Goal: Task Accomplishment & Management: Use online tool/utility

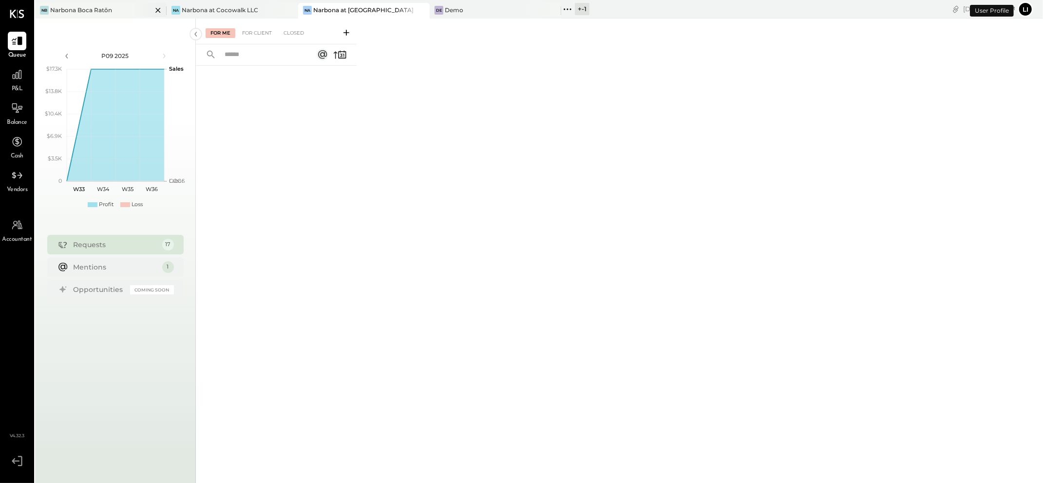
click at [88, 13] on div "Narbona Boca Ratōn" at bounding box center [81, 10] width 62 height 8
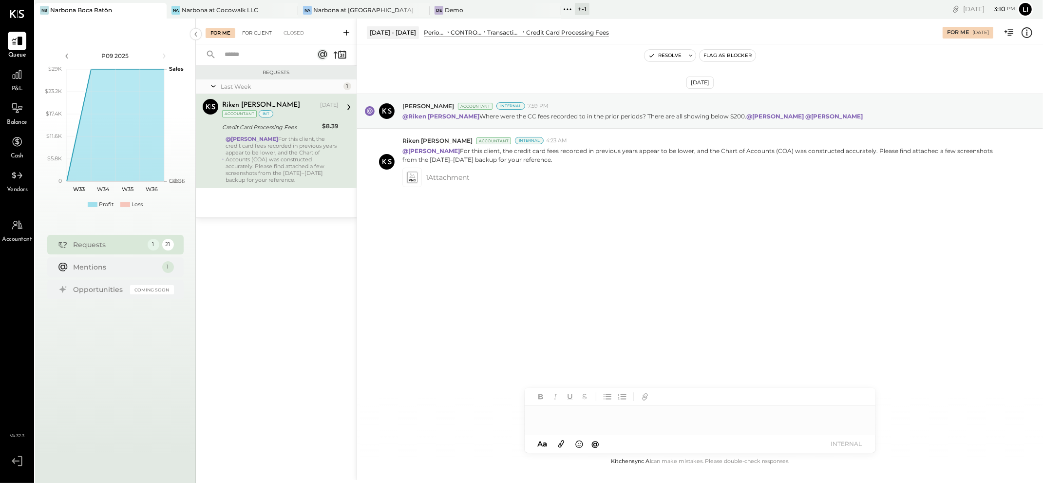
click at [260, 34] on div "For Client" at bounding box center [256, 33] width 39 height 10
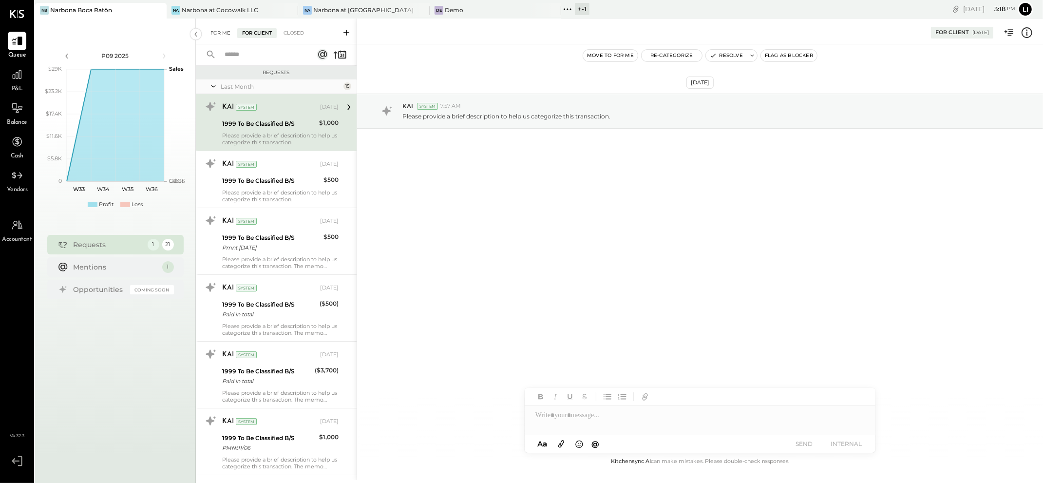
click at [213, 30] on div "For Me" at bounding box center [221, 33] width 30 height 10
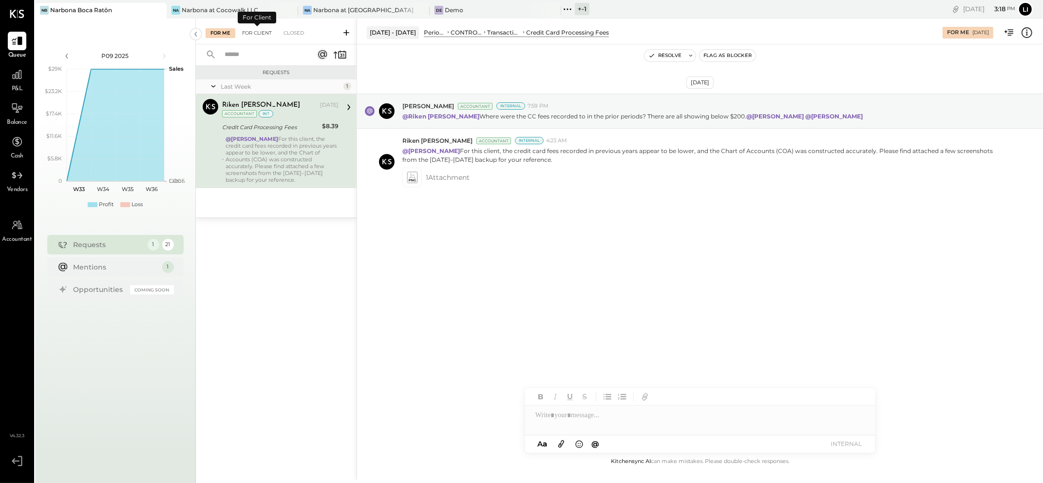
click at [267, 32] on div "For Client" at bounding box center [256, 33] width 39 height 10
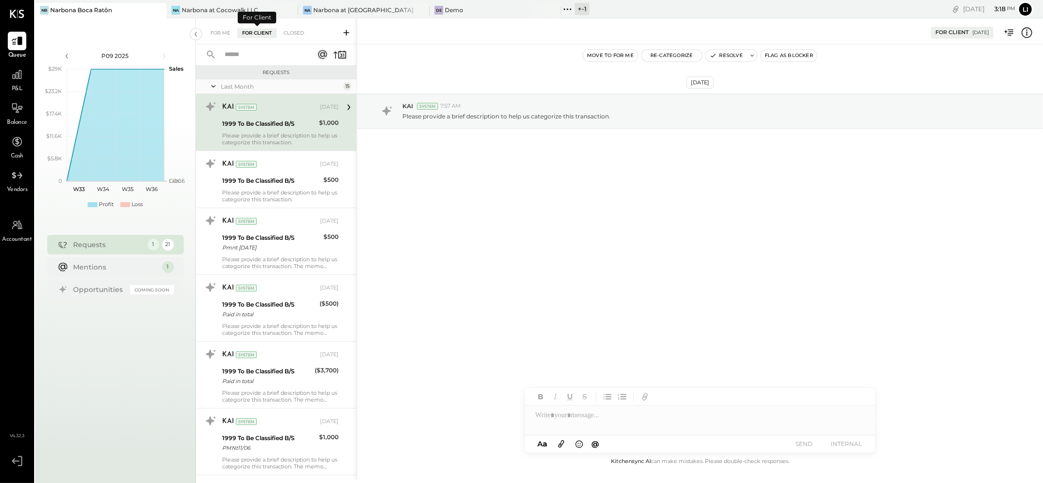
click at [511, 224] on div "[DATE] KAI System 7:57 AM Please provide a brief description to help us categor…" at bounding box center [700, 249] width 686 height 411
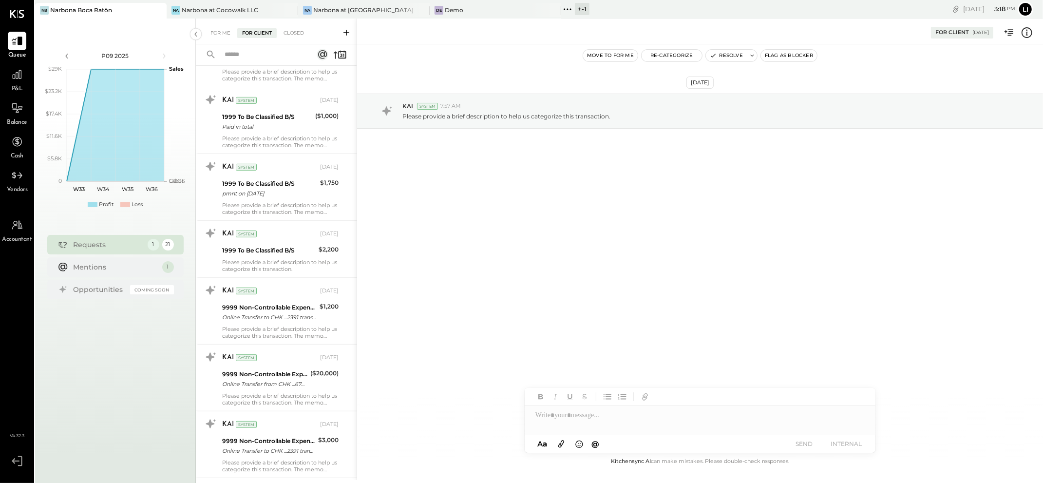
scroll to position [1045, 0]
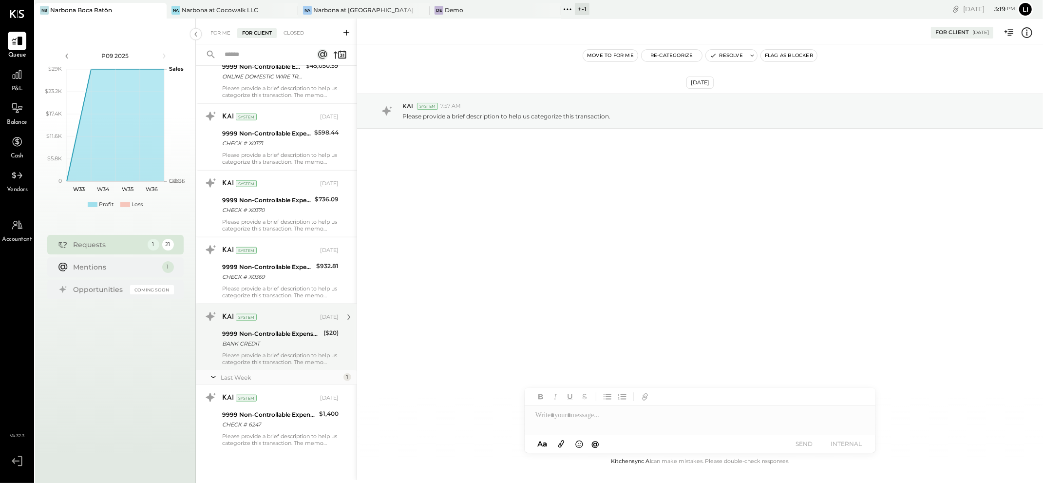
click at [286, 353] on div "Please provide a brief description to help us categorize this transaction. The …" at bounding box center [280, 359] width 116 height 14
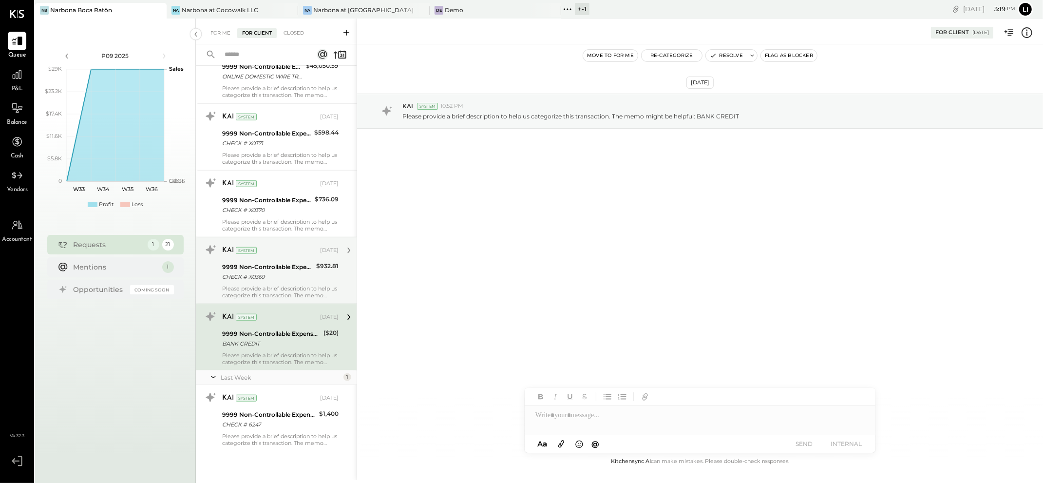
click at [280, 273] on div "CHECK # X0369" at bounding box center [267, 277] width 91 height 10
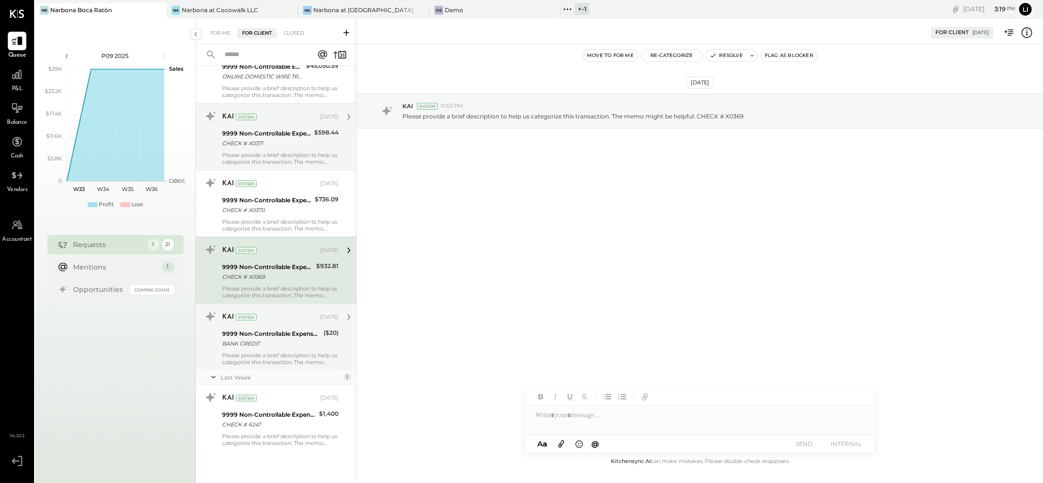
click at [284, 140] on div "CHECK # X0371" at bounding box center [266, 143] width 89 height 10
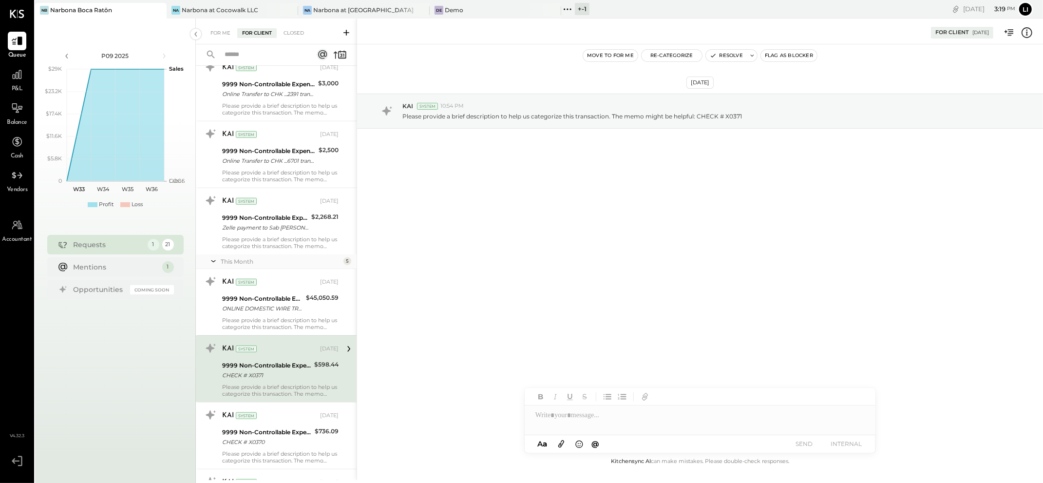
scroll to position [810, 0]
click at [290, 293] on div "KAI System [DATE] 9999 Non-Controllable Expenses:Other Income and Expenses:To B…" at bounding box center [280, 303] width 116 height 57
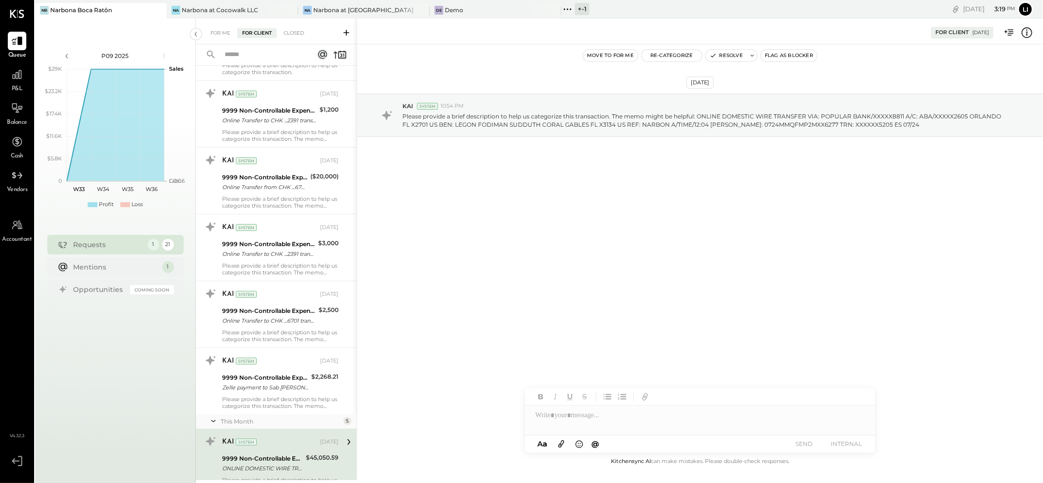
scroll to position [648, 0]
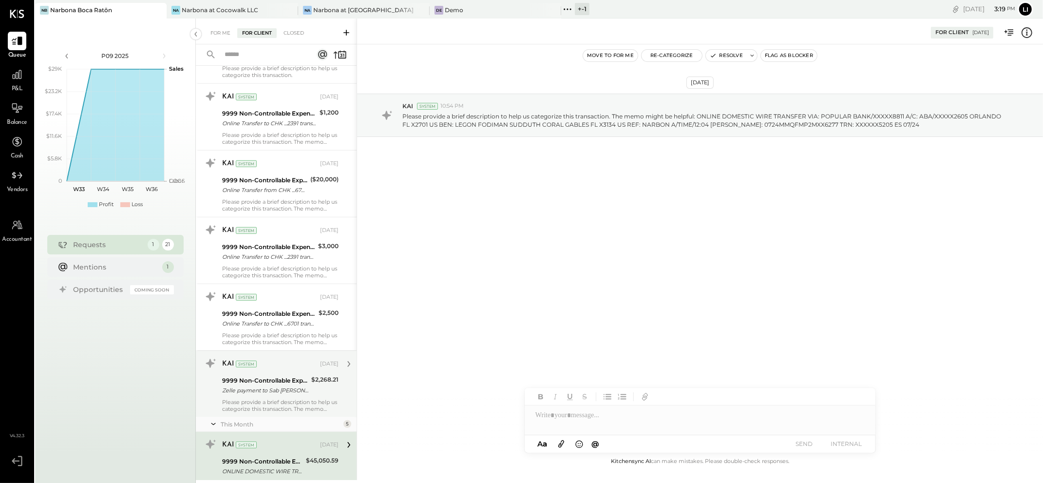
click at [257, 395] on div "Zelle payment to Sab [PERSON_NAME] Group 2 JPM99bgqfs8x" at bounding box center [265, 390] width 86 height 10
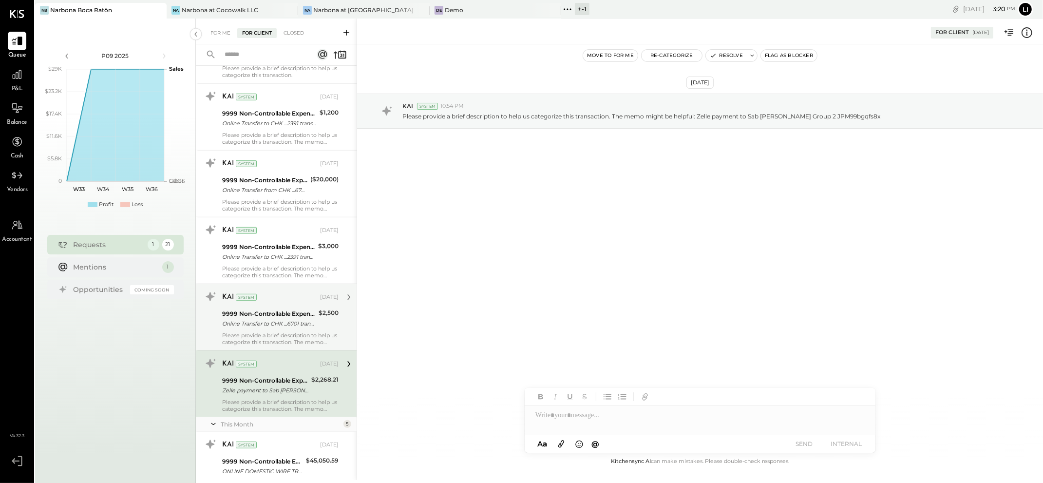
click at [239, 327] on div "Online Transfer to CHK ...6701 transaction#: XXXXXXX6981 05/23" at bounding box center [269, 324] width 94 height 10
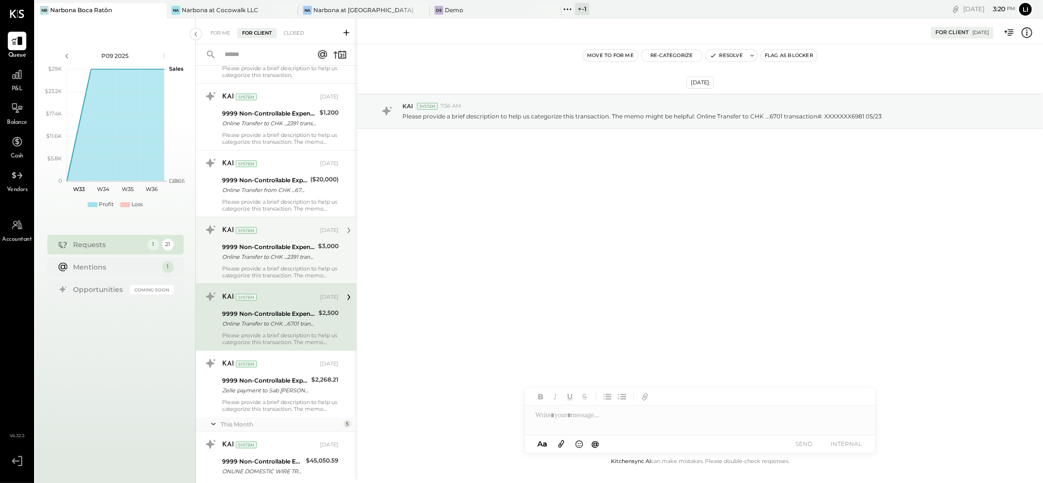
click at [264, 264] on div "KAI System [DATE] 9999 Non-Controllable Expenses:Other Income and Expenses:To B…" at bounding box center [280, 250] width 116 height 57
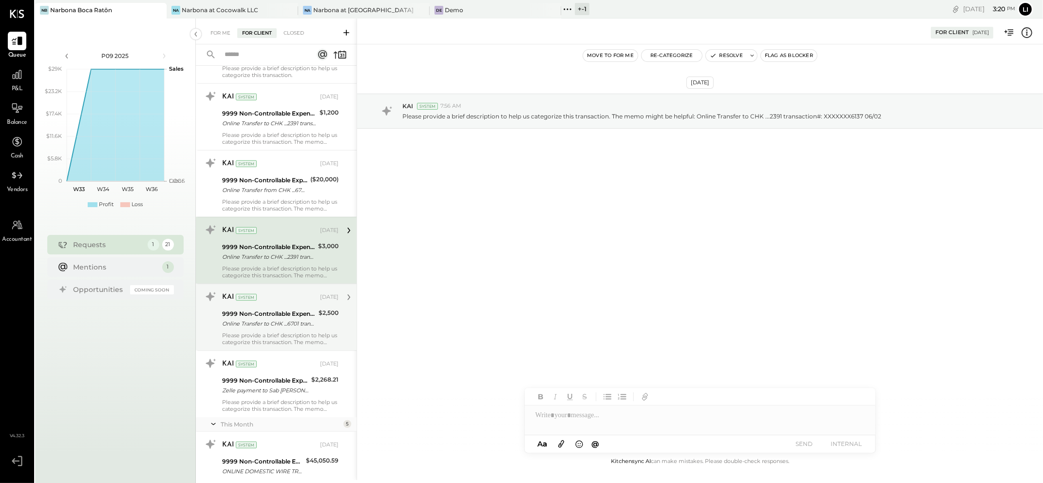
click at [260, 329] on div "9999 Non-Controllable Expenses:Other Income and Expenses:To Be Classified P&L O…" at bounding box center [269, 318] width 94 height 21
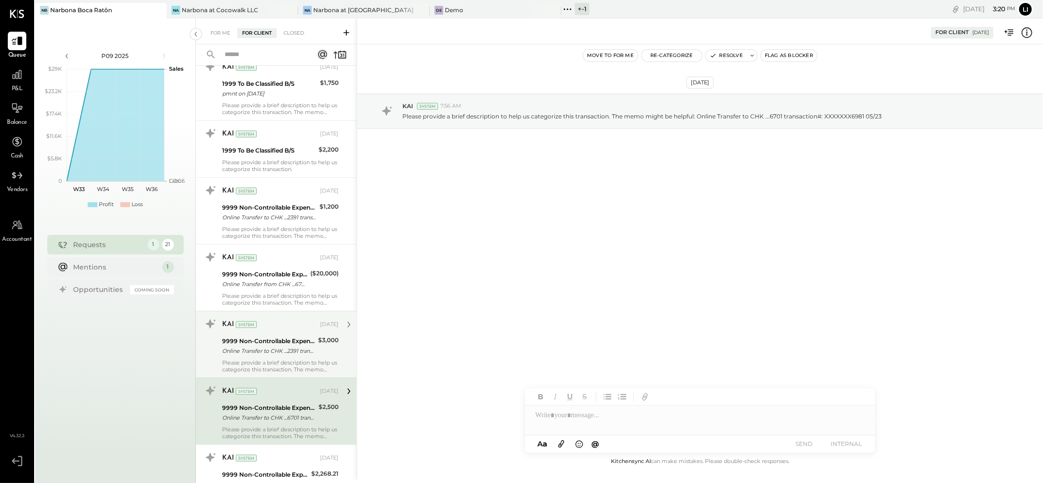
scroll to position [550, 0]
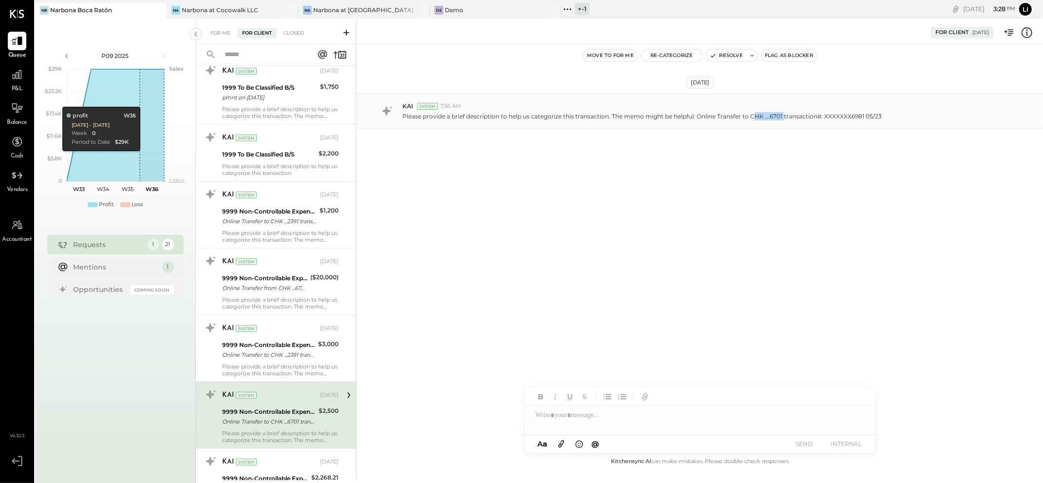
drag, startPoint x: 783, startPoint y: 114, endPoint x: 753, endPoint y: 115, distance: 29.7
click at [753, 115] on p "Please provide a brief description to help us categorize this transaction. The …" at bounding box center [641, 116] width 479 height 8
copy p "HK ...6701"
click at [777, 117] on p "Please provide a brief description to help us categorize this transaction. The …" at bounding box center [641, 116] width 479 height 8
drag, startPoint x: 784, startPoint y: 117, endPoint x: 751, endPoint y: 119, distance: 32.7
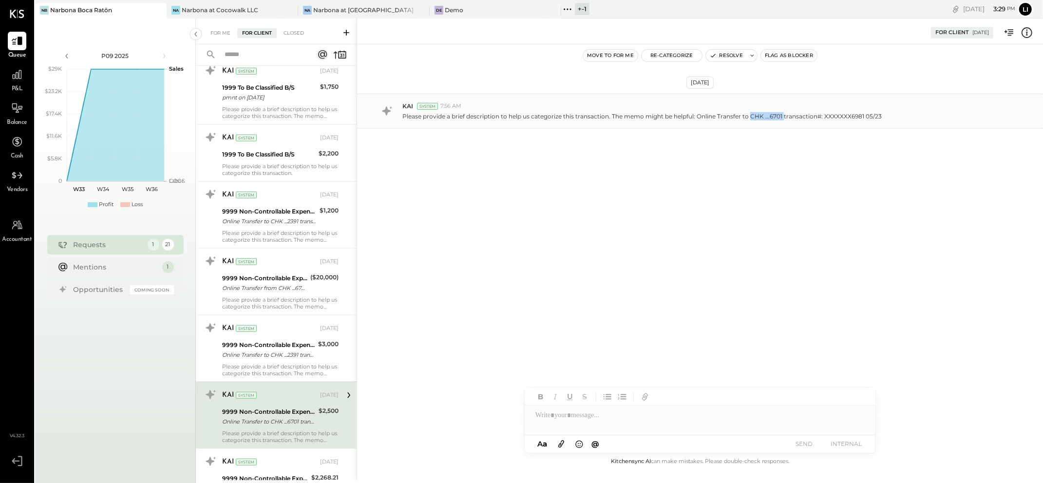
click at [751, 119] on p "Please provide a brief description to help us categorize this transaction. The …" at bounding box center [641, 116] width 479 height 8
copy p "CHK ...6701"
click at [882, 114] on div "Please provide a brief description to help us categorize this transaction. The …" at bounding box center [718, 115] width 633 height 10
drag, startPoint x: 880, startPoint y: 116, endPoint x: 785, endPoint y: 116, distance: 94.5
click at [785, 116] on div "Please provide a brief description to help us categorize this transaction. The …" at bounding box center [718, 115] width 633 height 10
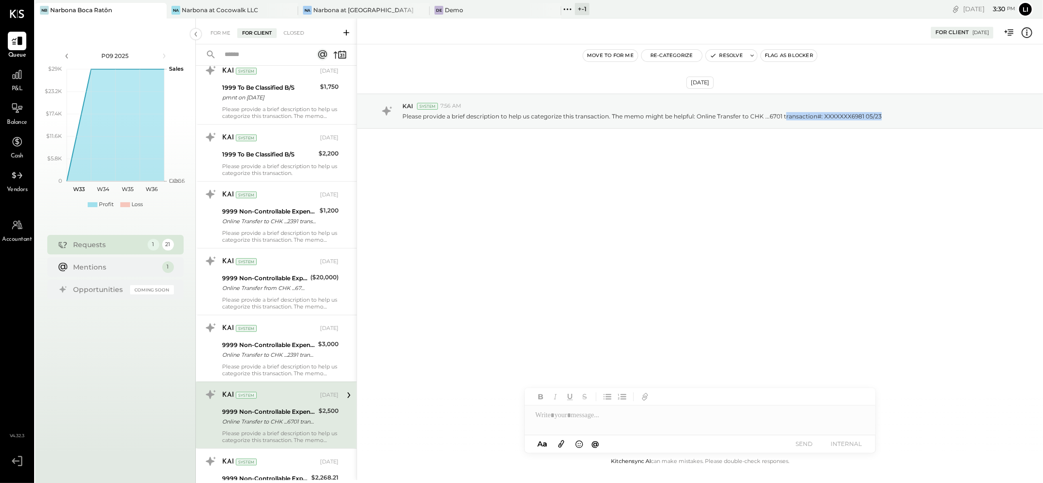
copy p "ransaction#: XXXXXXX6981 05/23"
click at [647, 170] on div "[DATE] KAI System 7:56 AM Please provide a brief description to help us categor…" at bounding box center [700, 135] width 686 height 133
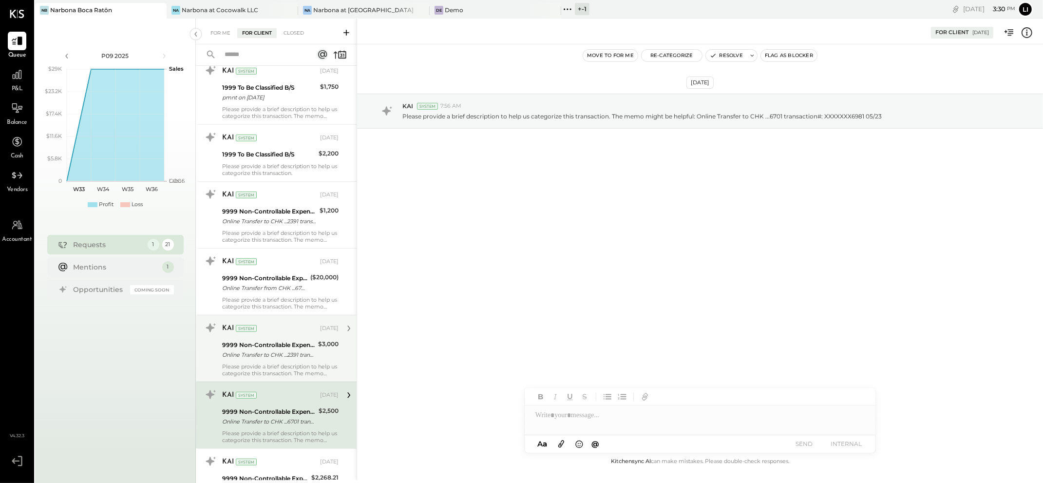
click at [258, 357] on div "Online Transfer to CHK ...2391 transaction#: XXXXXXX6137 06/02" at bounding box center [268, 355] width 93 height 10
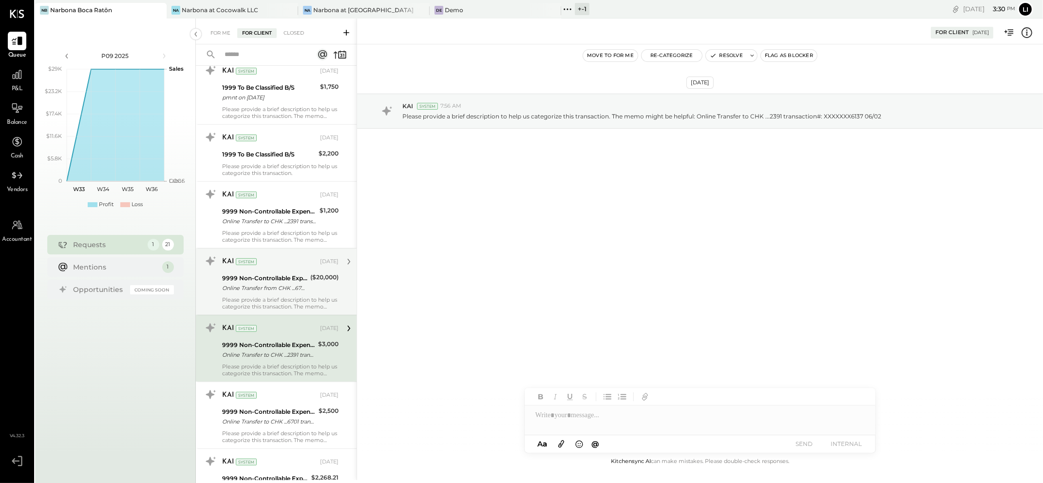
click at [258, 286] on div "Online Transfer from CHK ...6701 transaction#: XXXXXXX4296" at bounding box center [264, 288] width 85 height 10
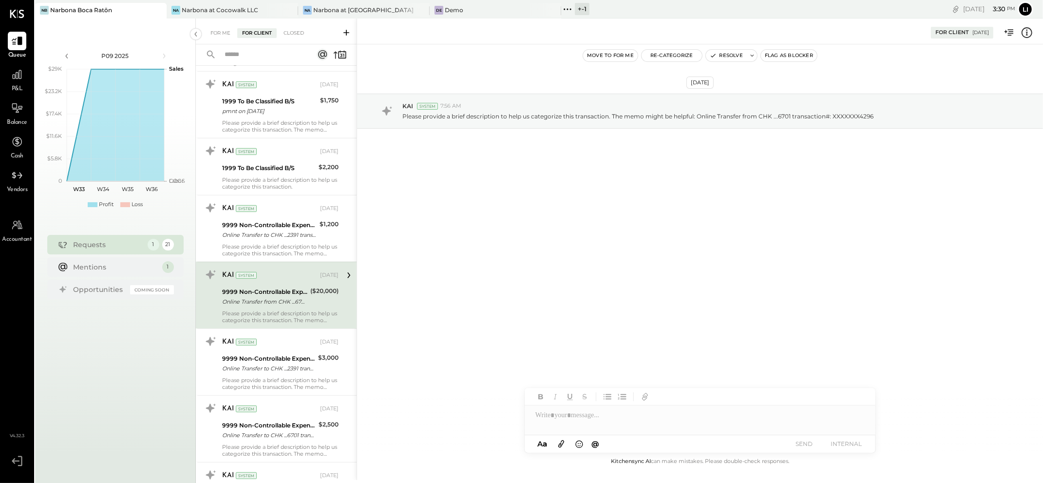
scroll to position [524, 0]
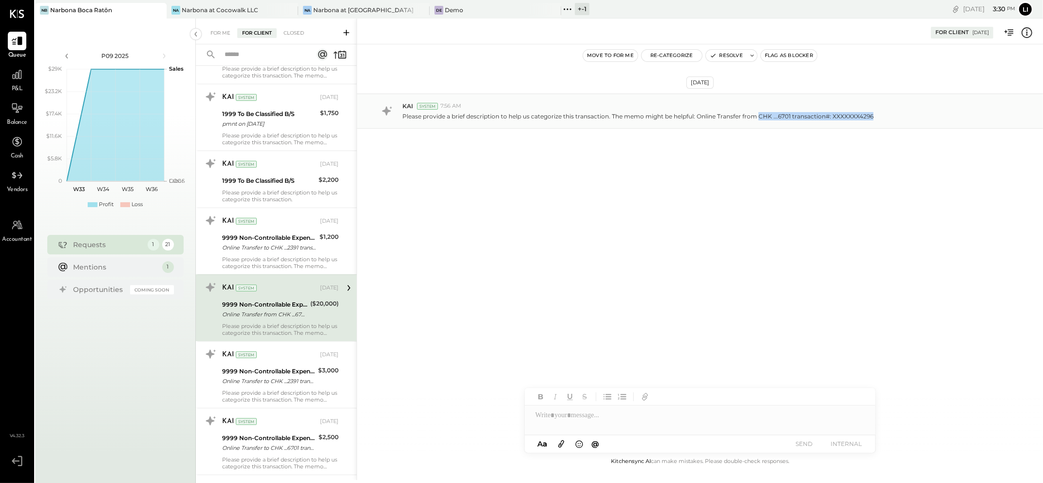
drag, startPoint x: 758, startPoint y: 116, endPoint x: 878, endPoint y: 114, distance: 119.4
click at [878, 114] on div "Please provide a brief description to help us categorize this transaction. The …" at bounding box center [718, 115] width 633 height 10
copy p "CHK ...6701 transaction#: XXXXXXX4296"
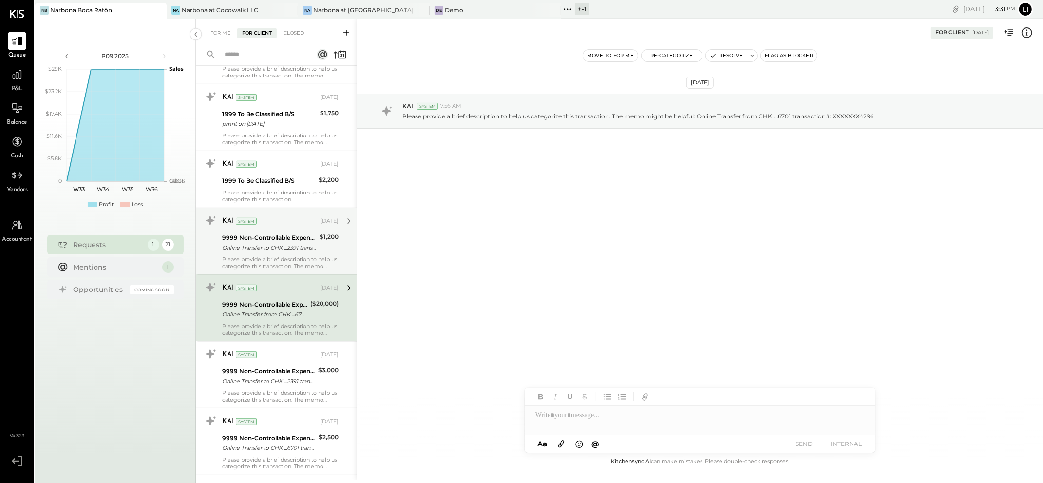
click at [295, 252] on div "Online Transfer to CHK ...2391 transaction#: XXXXXXX8854 05/27" at bounding box center [269, 248] width 95 height 10
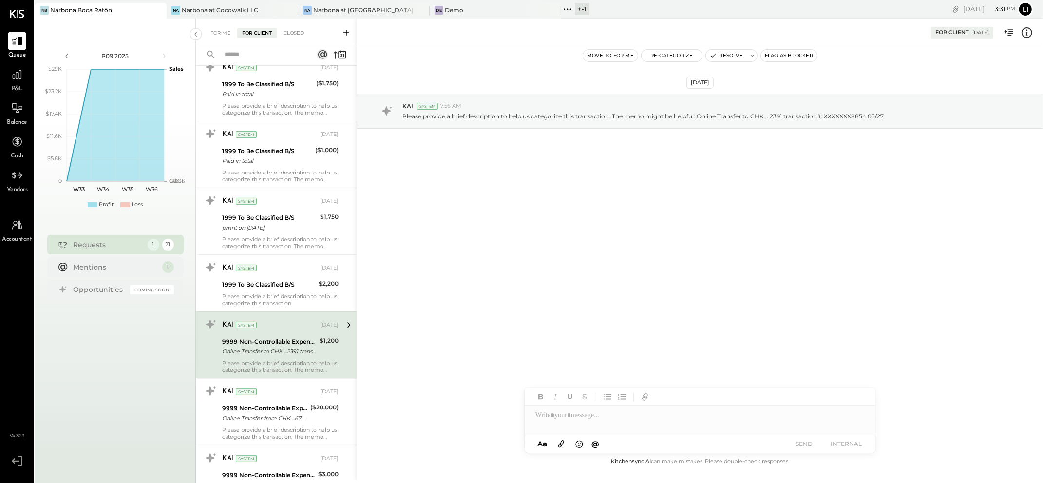
scroll to position [413, 0]
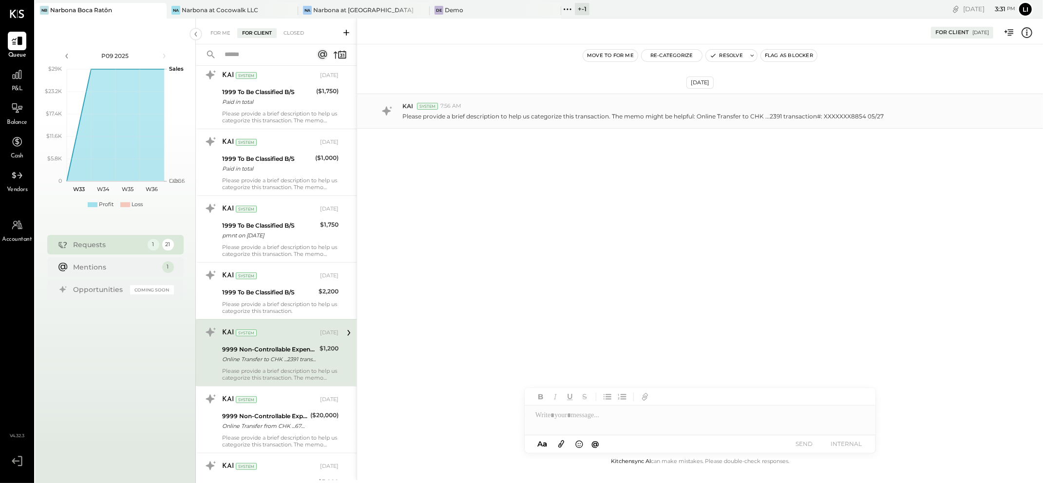
click at [877, 120] on p "Please provide a brief description to help us categorize this transaction. The …" at bounding box center [642, 116] width 481 height 8
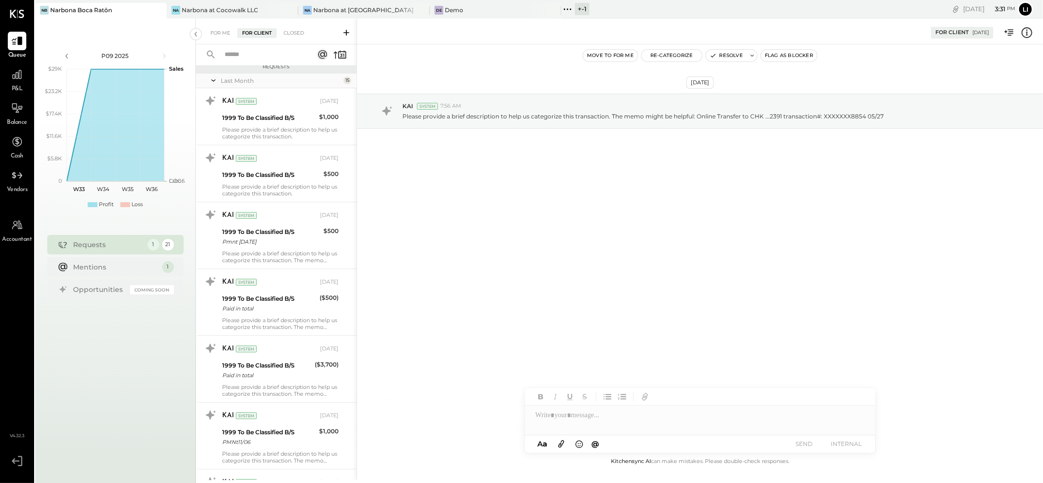
scroll to position [0, 0]
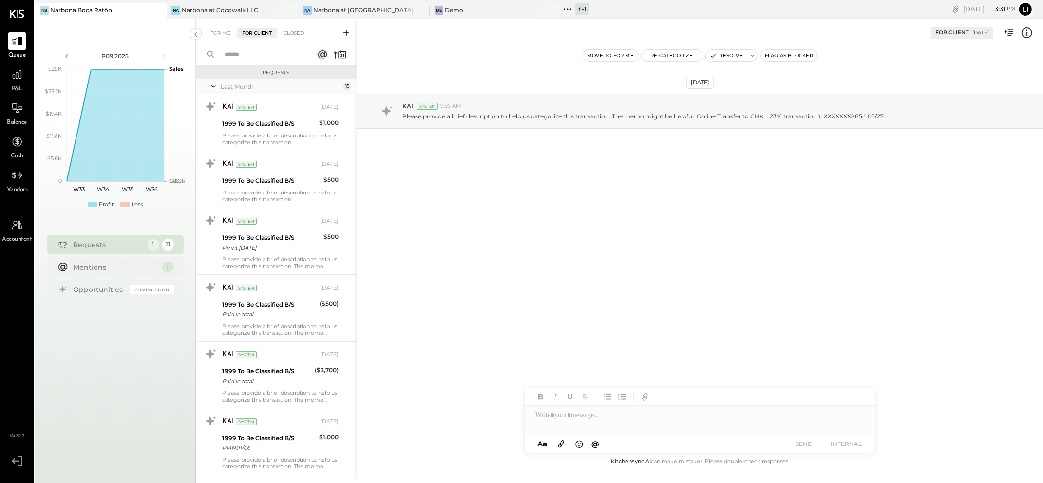
click at [534, 210] on div "[DATE] KAI System 7:56 AM Please provide a brief description to help us categor…" at bounding box center [700, 249] width 686 height 411
click at [204, 4] on div "Na Narbona at Cocowalk LLC" at bounding box center [233, 11] width 132 height 16
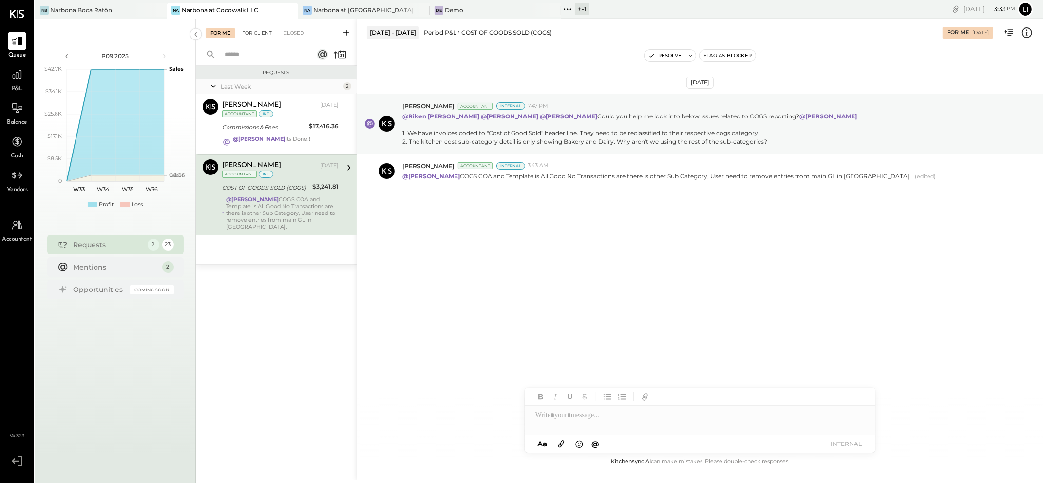
click at [266, 35] on div "For Client" at bounding box center [256, 33] width 39 height 10
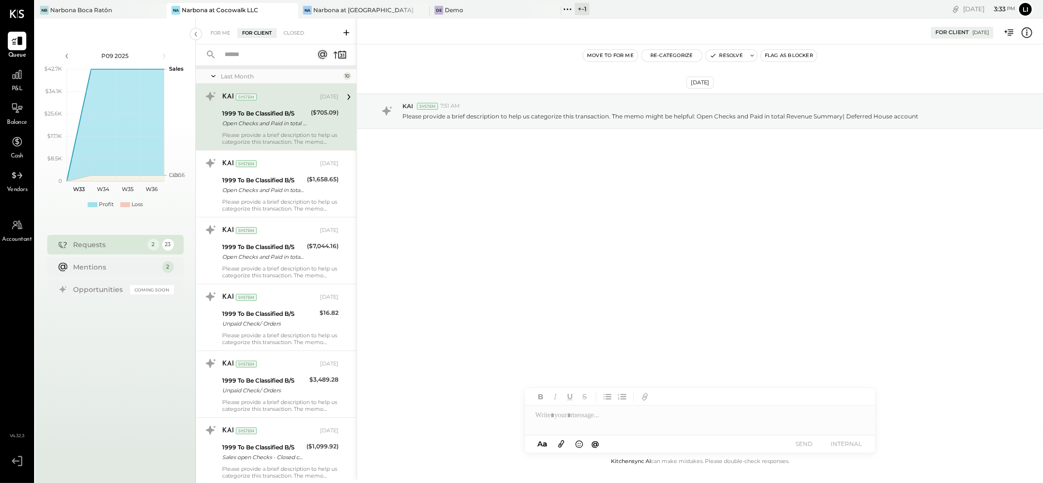
scroll to position [11, 0]
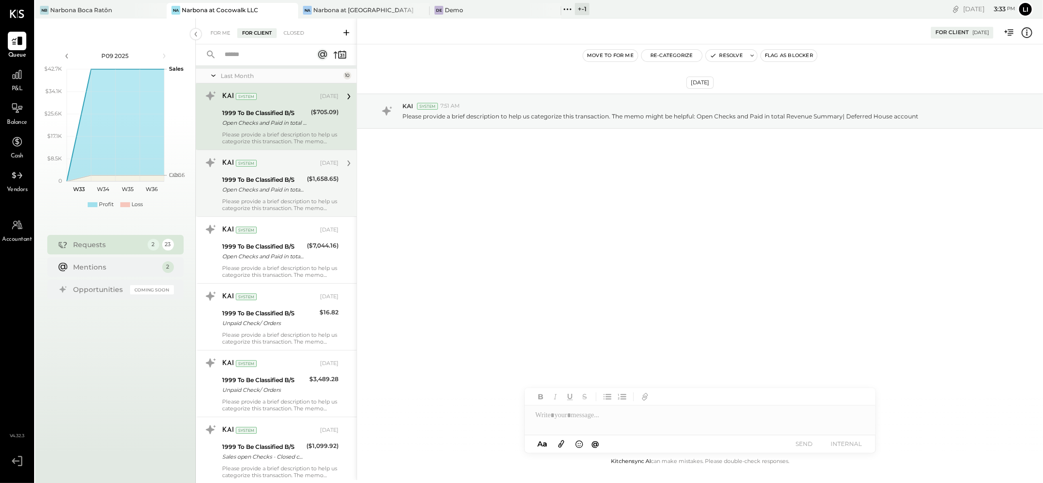
click at [278, 175] on div "1999 To Be Classified B/S" at bounding box center [263, 180] width 82 height 10
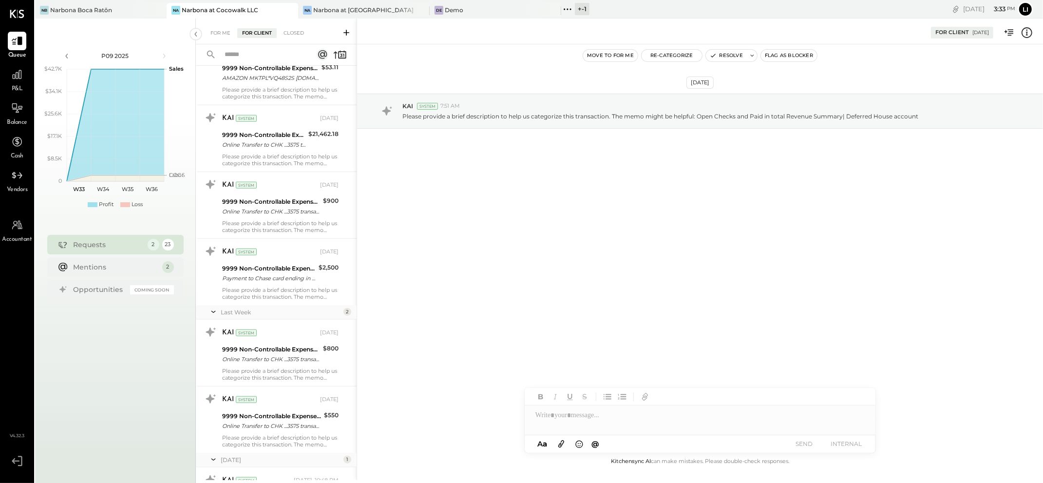
scroll to position [1222, 0]
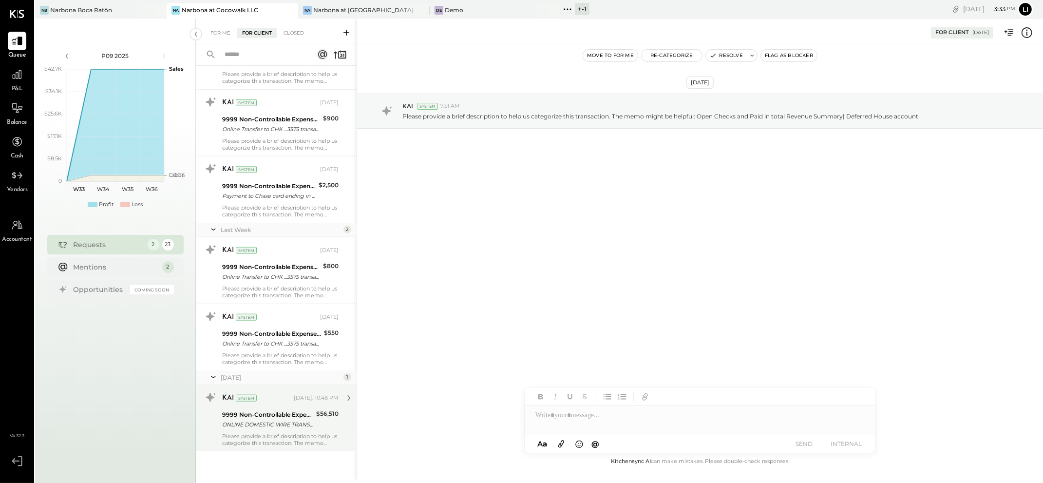
click at [255, 434] on div "Please provide a brief description to help us categorize this transaction. The …" at bounding box center [280, 440] width 116 height 14
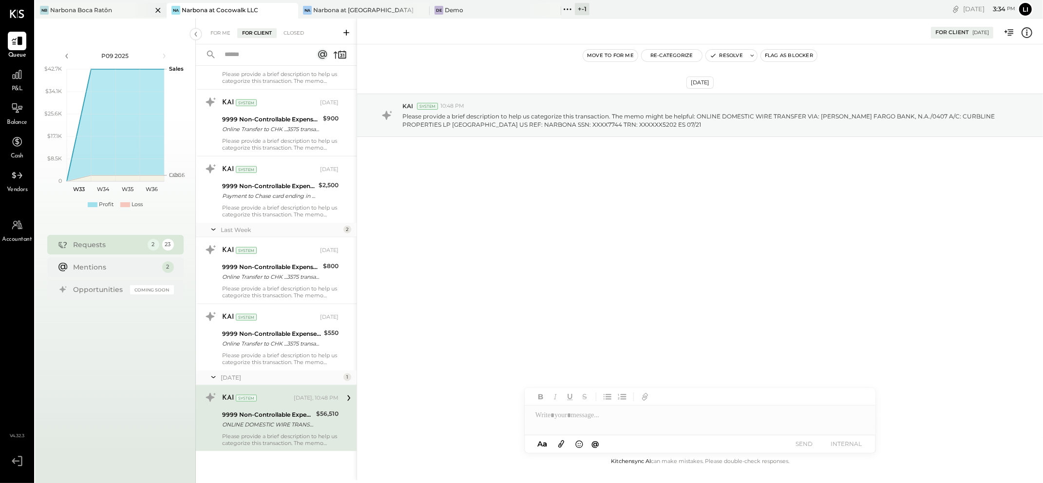
click at [62, 11] on div "Narbona Boca Ratōn" at bounding box center [81, 10] width 62 height 8
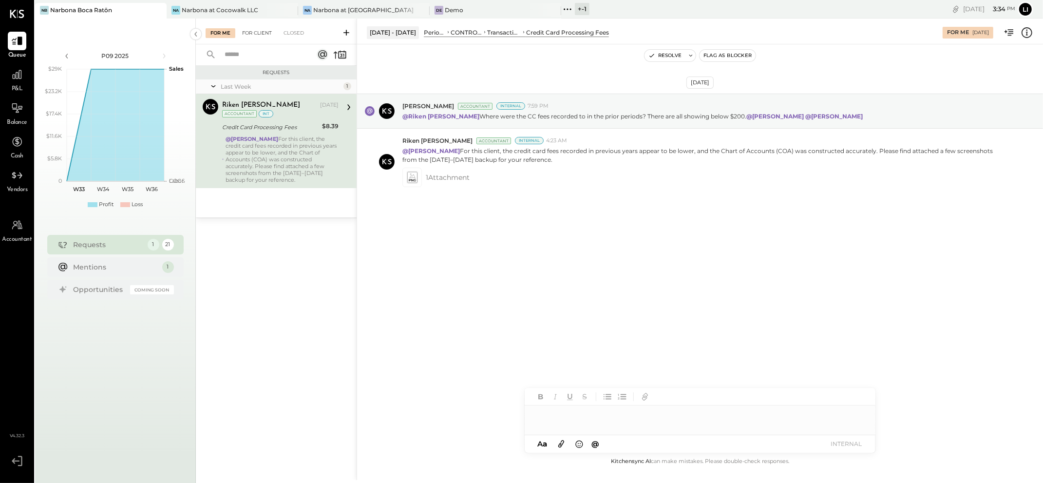
click at [256, 33] on div "For Client" at bounding box center [256, 33] width 39 height 10
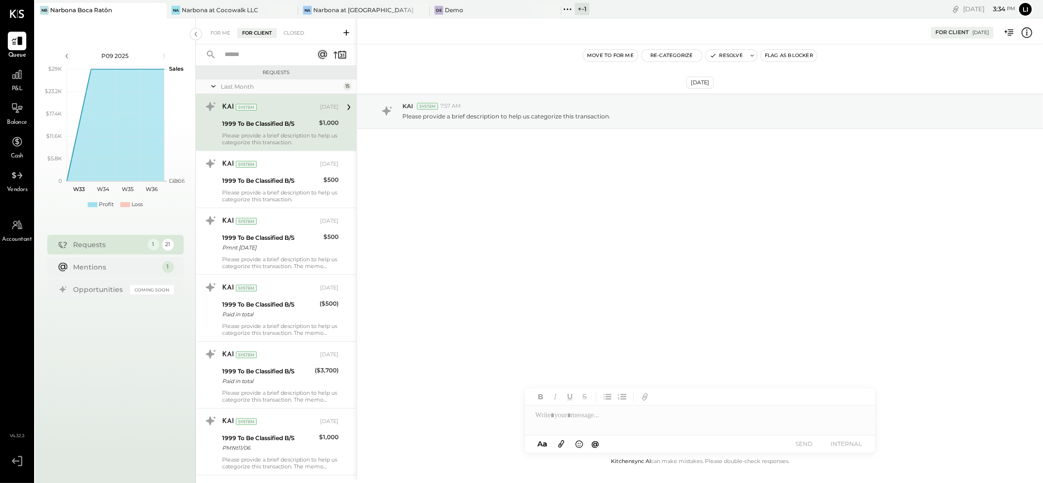
click at [235, 56] on input "text" at bounding box center [263, 55] width 88 height 16
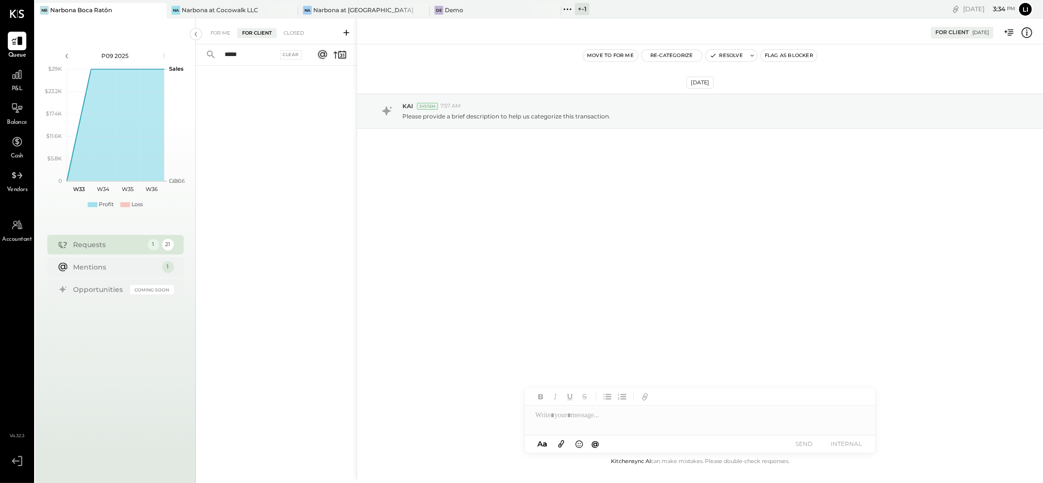
click at [307, 187] on div at bounding box center [276, 260] width 161 height 389
click at [254, 61] on input "*****" at bounding box center [248, 55] width 59 height 16
type input "***"
click at [285, 56] on div "Clear" at bounding box center [291, 54] width 22 height 9
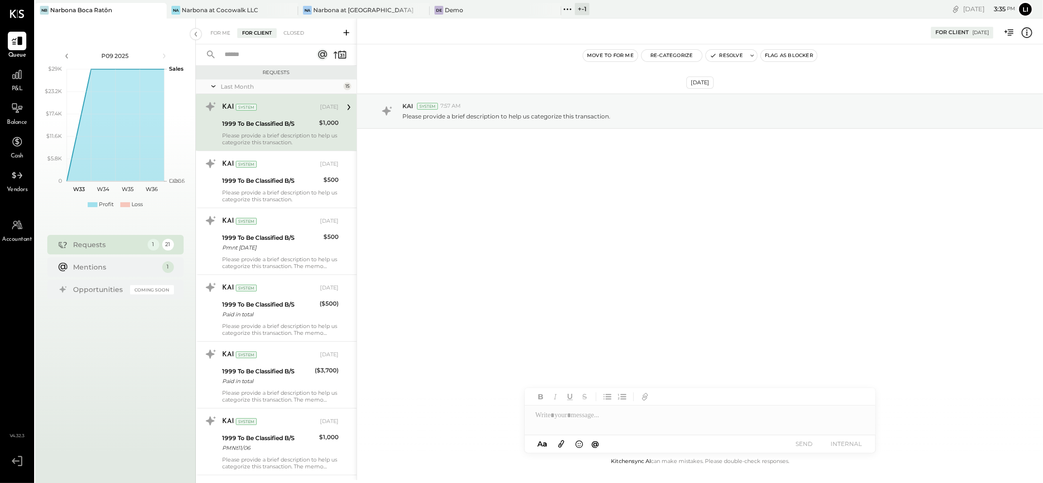
click at [431, 200] on div "[DATE] KAI System 7:57 AM Please provide a brief description to help us categor…" at bounding box center [700, 135] width 686 height 133
click at [204, 10] on div "Narbona at Cocowalk LLC" at bounding box center [220, 10] width 76 height 8
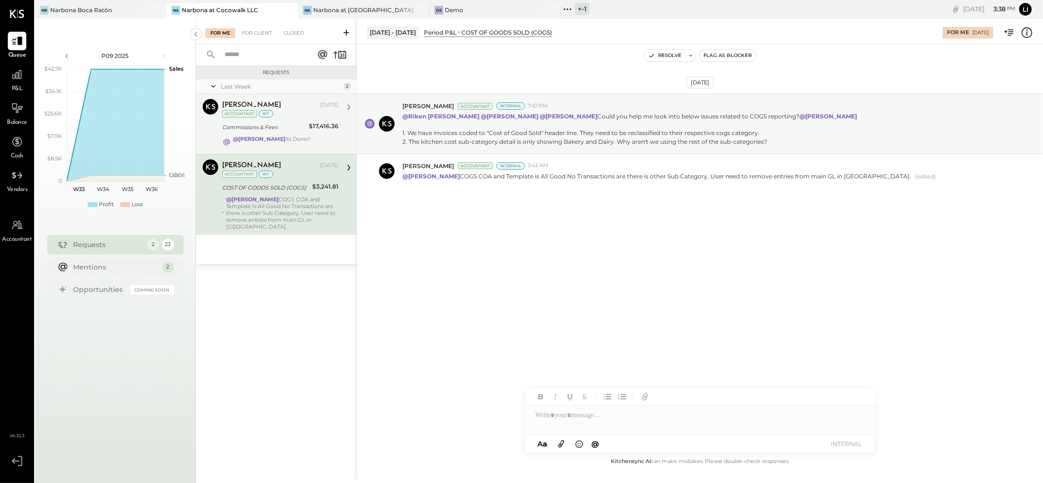
click at [286, 130] on div "Commissions & Fees" at bounding box center [264, 127] width 84 height 10
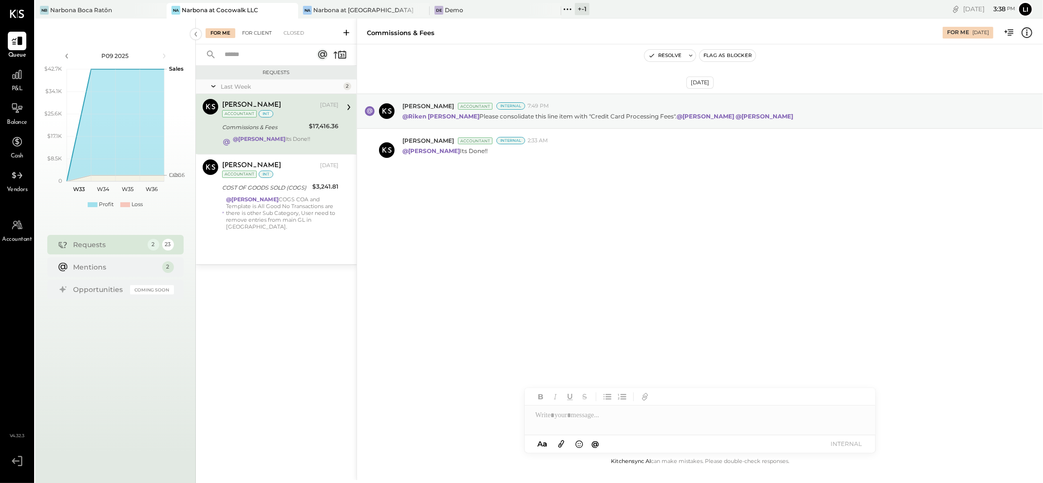
click at [258, 36] on div "For Client" at bounding box center [256, 33] width 39 height 10
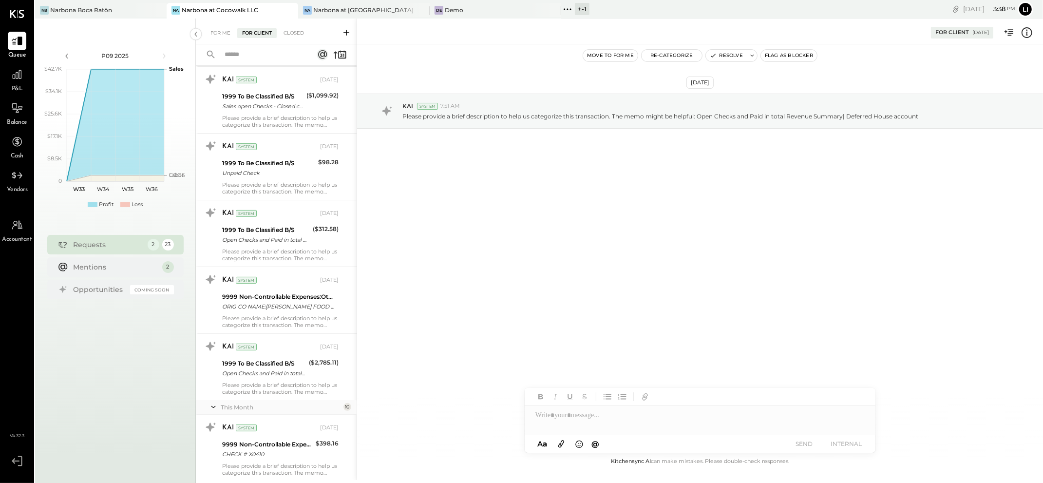
scroll to position [1222, 0]
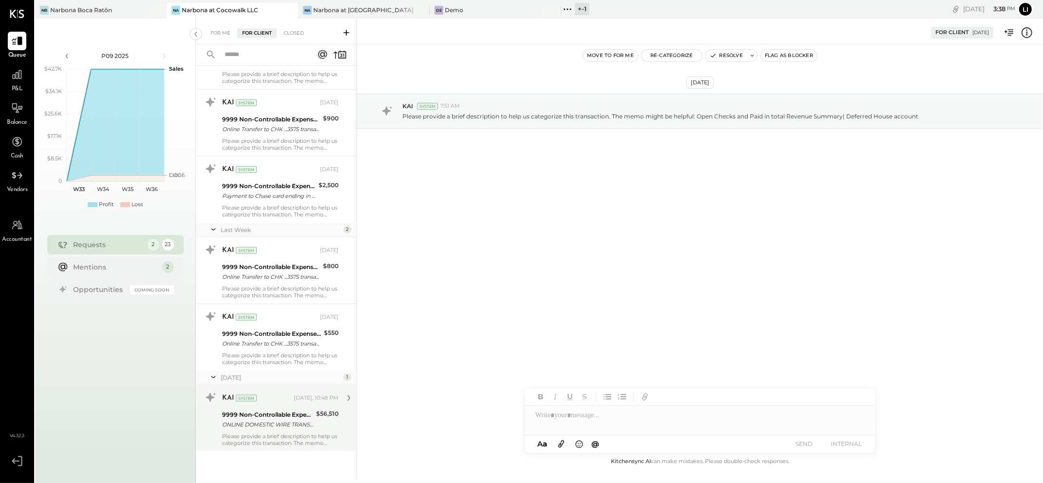
click at [260, 416] on div "9999 Non-Controllable Expenses:Other Income and Expenses:To Be Classified P&L" at bounding box center [267, 415] width 91 height 10
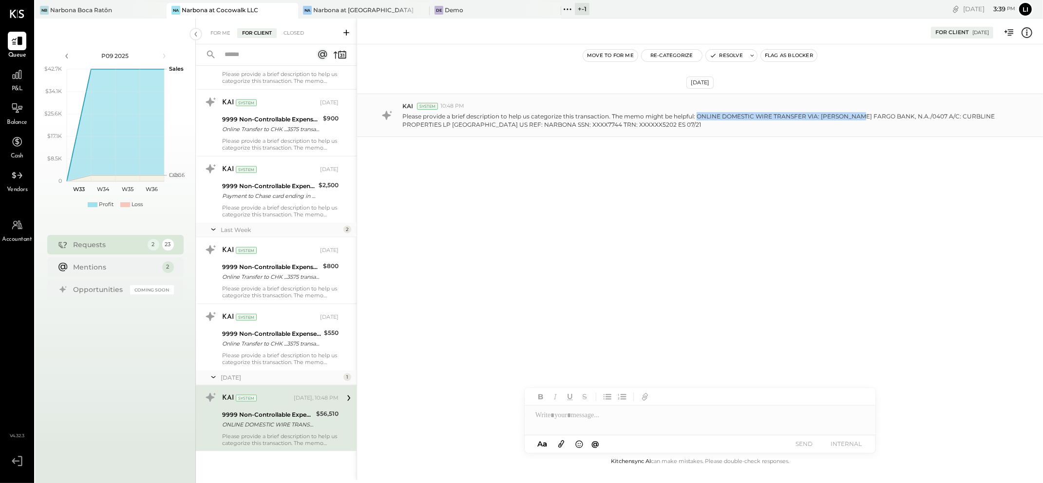
drag, startPoint x: 699, startPoint y: 116, endPoint x: 863, endPoint y: 114, distance: 164.2
click at [863, 114] on p "Please provide a brief description to help us categorize this transaction. The …" at bounding box center [702, 120] width 601 height 17
copy p "ONLINE DOMESTIC WIRE TRANSFER VIA: [PERSON_NAME] FARGO"
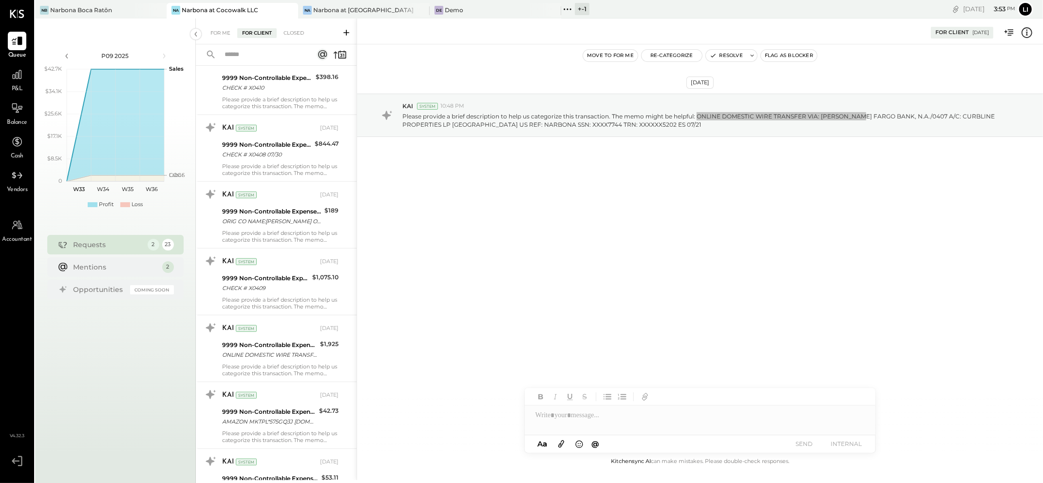
scroll to position [725, 0]
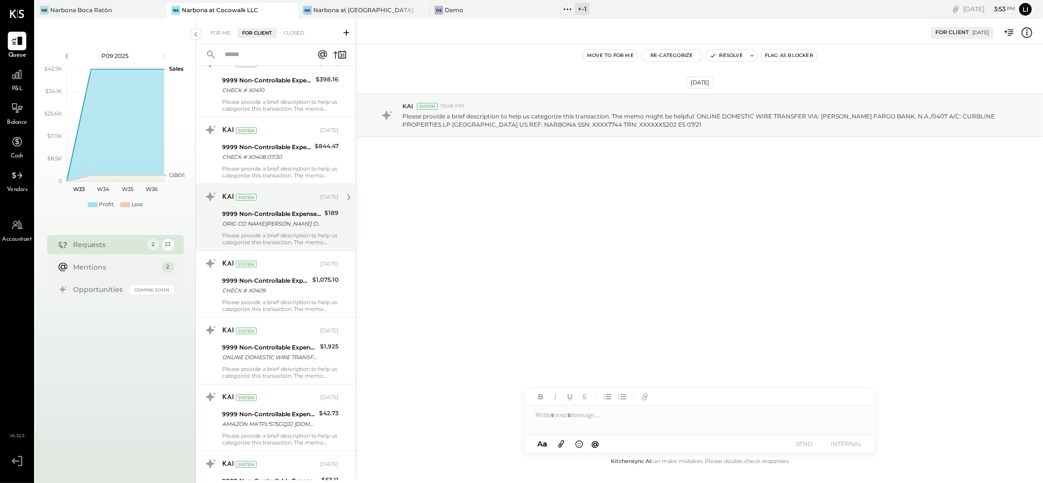
click at [280, 233] on div "Please provide a brief description to help us categorize this transaction. The …" at bounding box center [280, 239] width 116 height 14
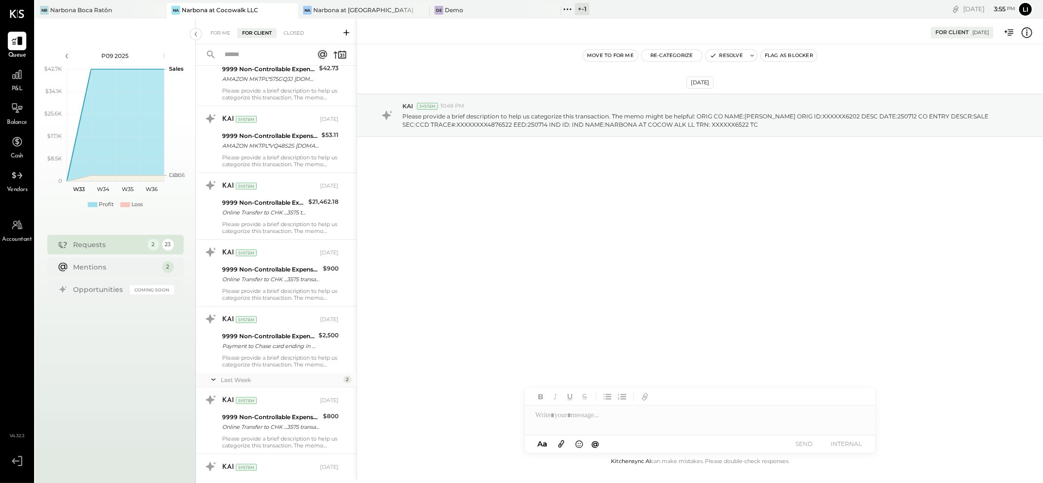
scroll to position [1222, 0]
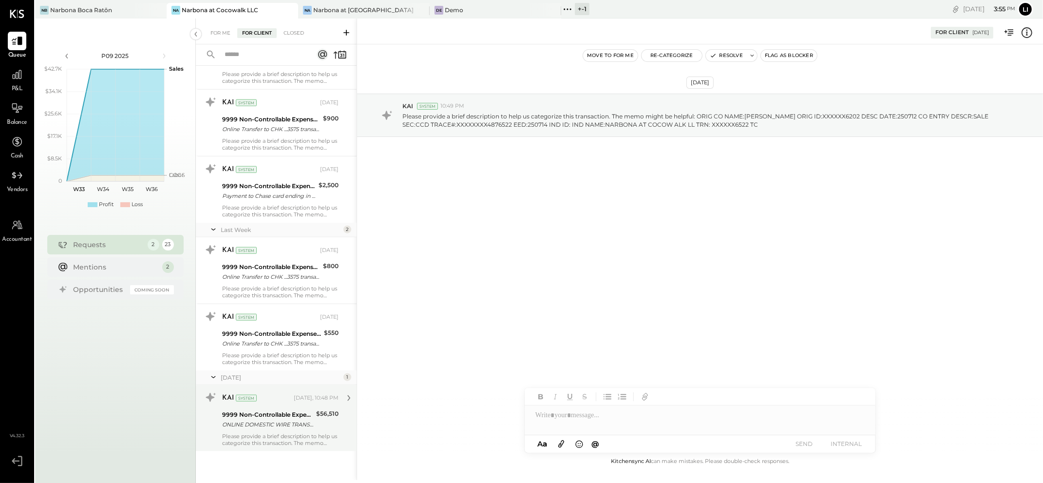
click at [244, 426] on div "ONLINE DOMESTIC WIRE TRANSFER VIA: [PERSON_NAME] FARGO BANK, N.A./0407 A/C: CUR…" at bounding box center [267, 424] width 91 height 10
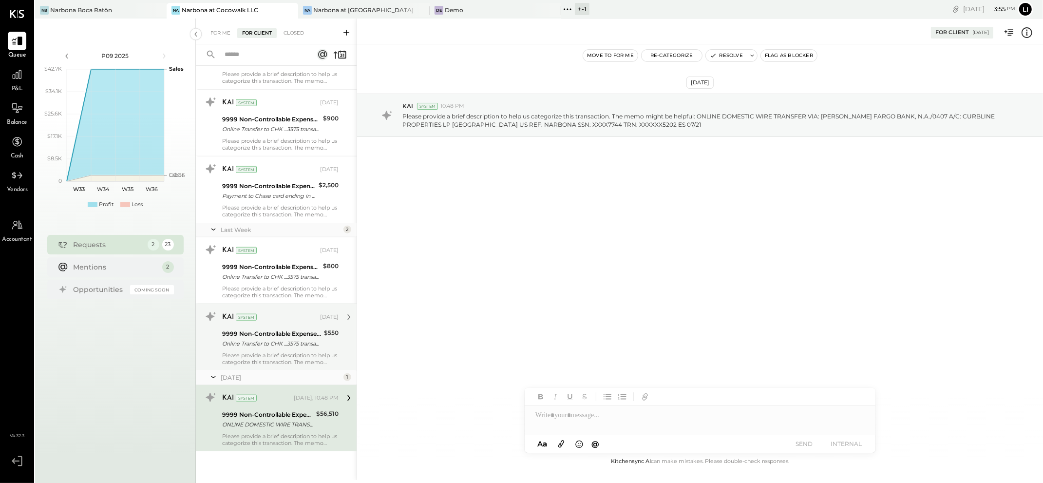
click at [256, 343] on div "Online Transfer to CHK ...3575 transaction#: XXXXXXX0633 08/11" at bounding box center [271, 344] width 99 height 10
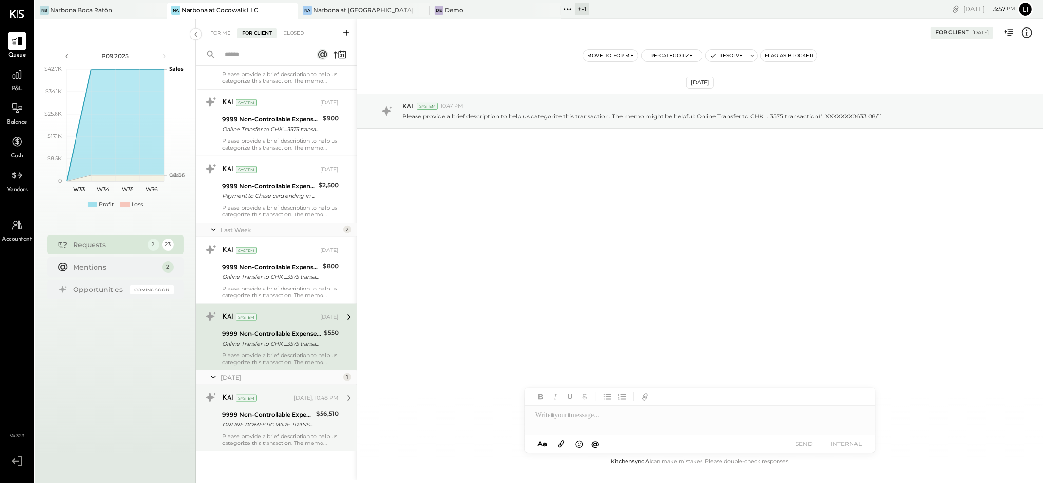
click at [255, 436] on div "Please provide a brief description to help us categorize this transaction. The …" at bounding box center [280, 440] width 116 height 14
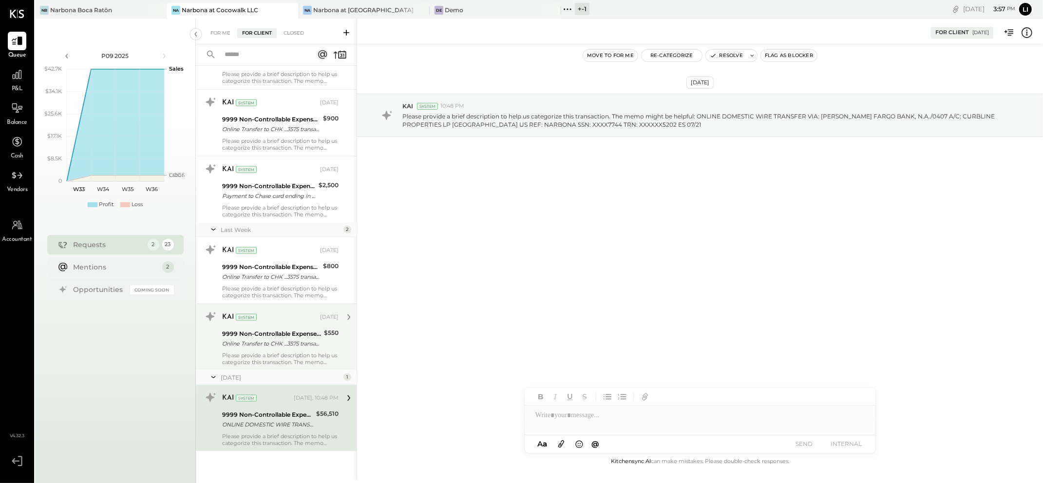
click at [265, 344] on div "Online Transfer to CHK ...3575 transaction#: XXXXXXX0633 08/11" at bounding box center [271, 344] width 99 height 10
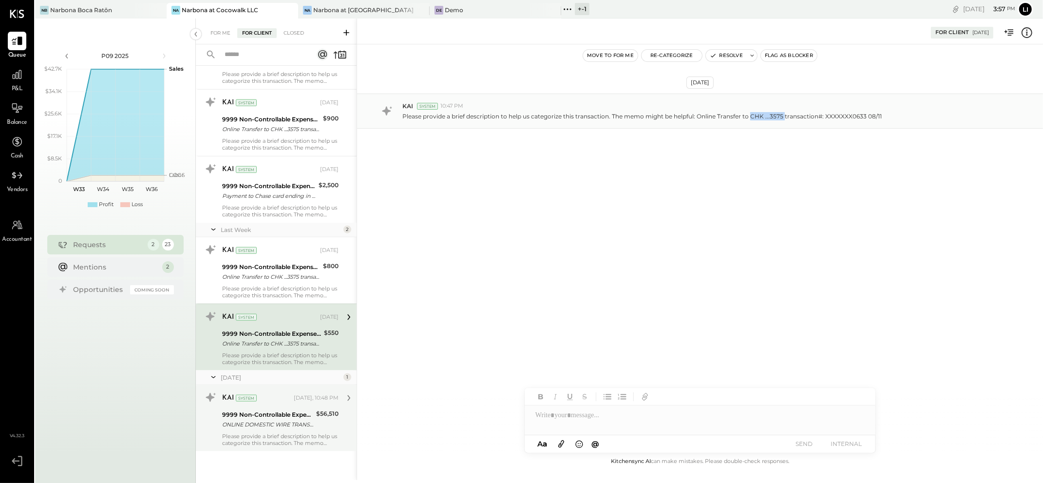
drag, startPoint x: 752, startPoint y: 115, endPoint x: 782, endPoint y: 116, distance: 30.7
click at [782, 116] on p "Please provide a brief description to help us categorize this transaction. The …" at bounding box center [641, 116] width 479 height 8
copy p "CHK ...3575"
click at [248, 424] on div "ONLINE DOMESTIC WIRE TRANSFER VIA: [PERSON_NAME] FARGO BANK, N.A./0407 A/C: CUR…" at bounding box center [267, 424] width 91 height 10
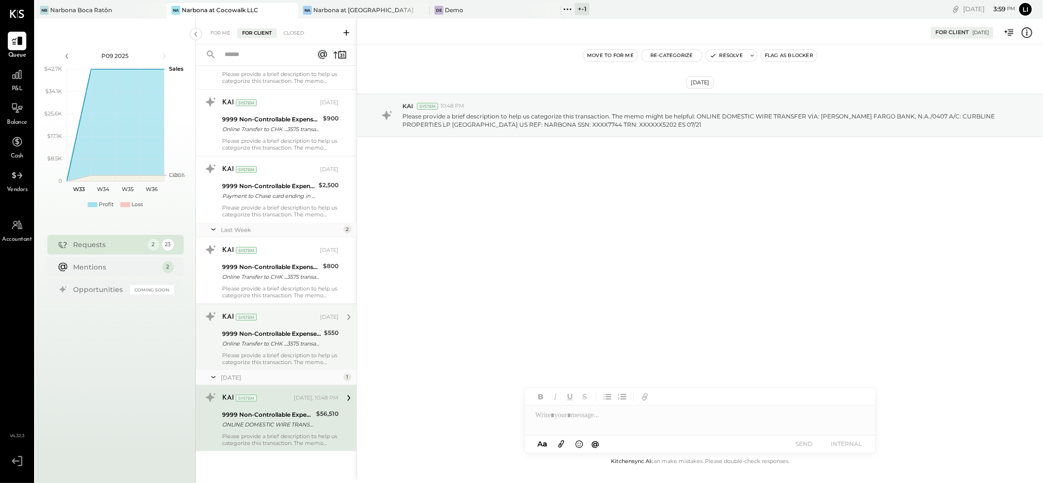
click at [268, 349] on div "9999 Non-Controllable Expenses:Other Income and Expenses:To Be Classified P&L O…" at bounding box center [271, 338] width 99 height 21
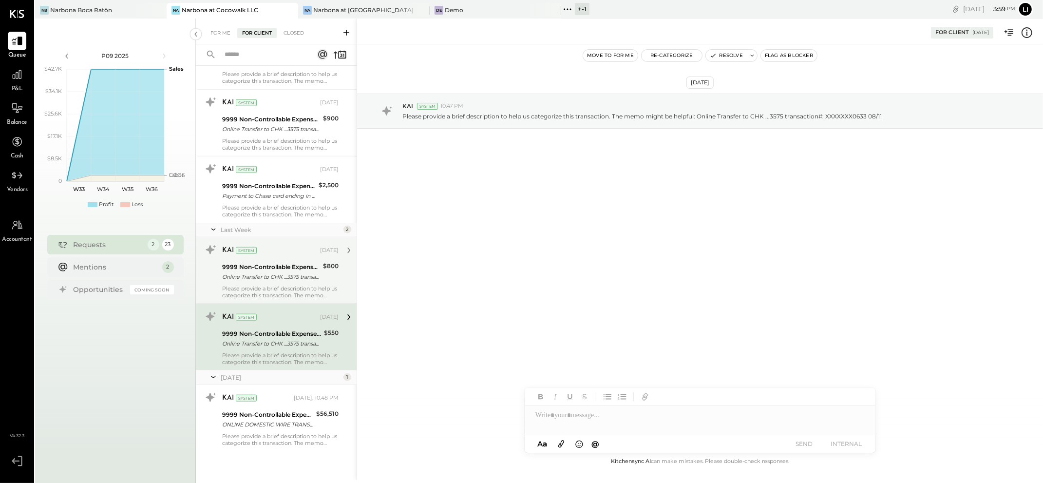
click at [267, 272] on div "Online Transfer to CHK ...3575 transaction#: XXXXXXX6171 08/06" at bounding box center [271, 277] width 98 height 10
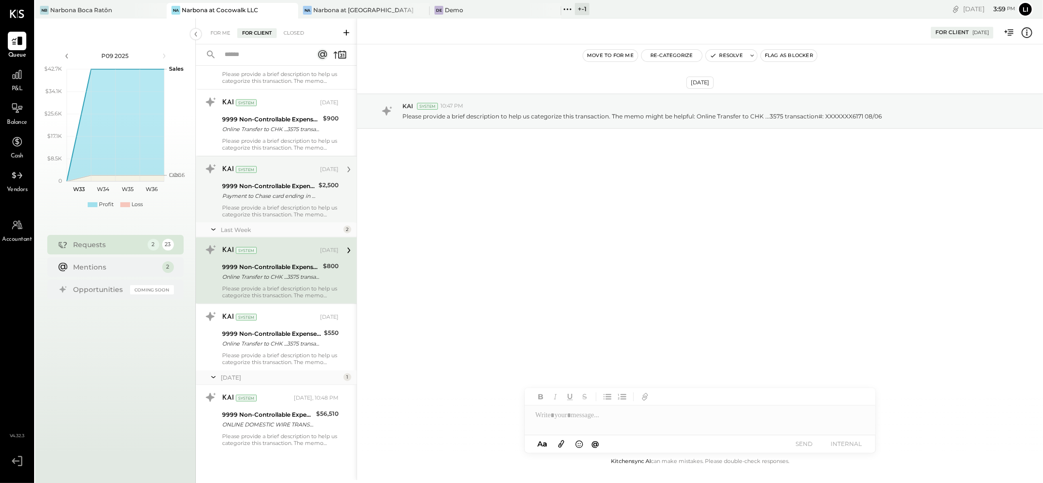
click at [265, 189] on div "9999 Non-Controllable Expenses:Other Income and Expenses:To Be Classified P&L" at bounding box center [269, 186] width 94 height 10
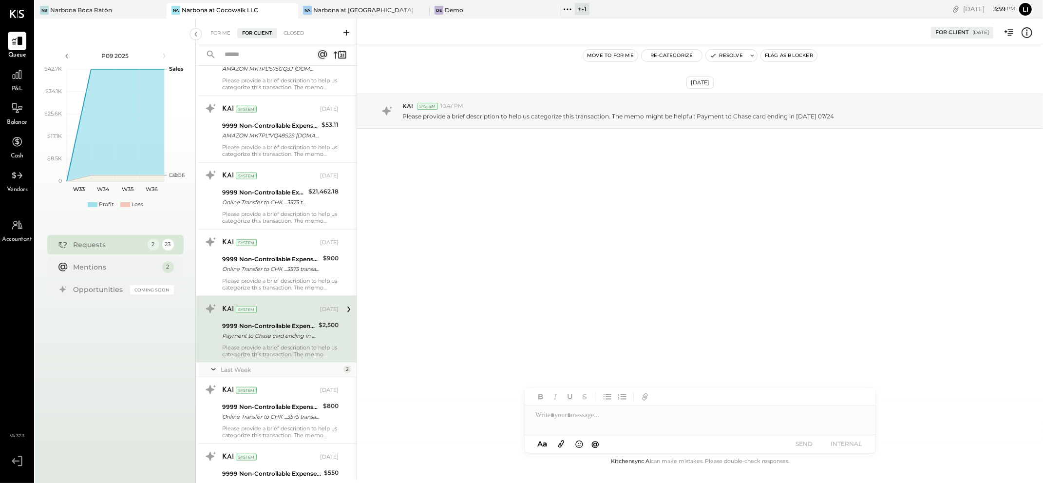
scroll to position [1073, 0]
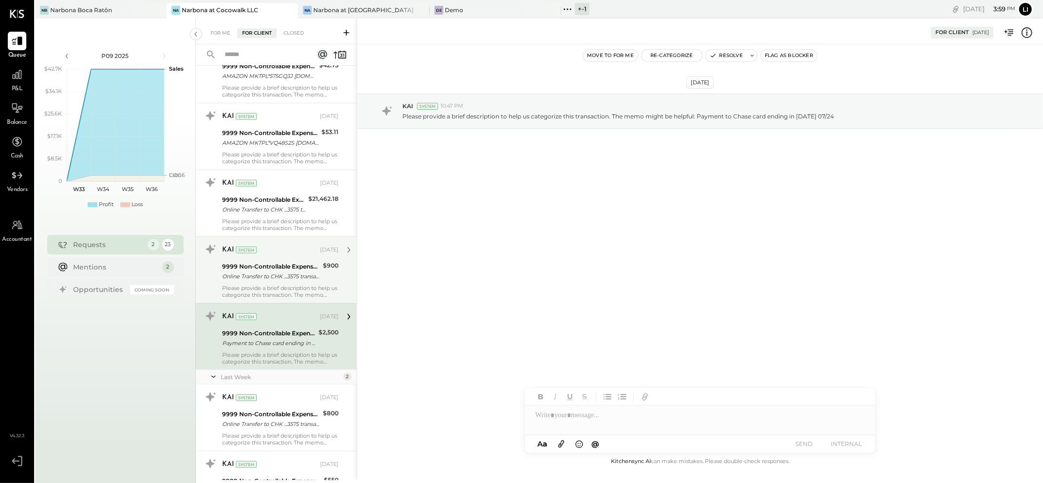
click at [258, 281] on div "Online Transfer to CHK ...3575 transaction#: XXXXXXX4061 07/28" at bounding box center [271, 276] width 98 height 10
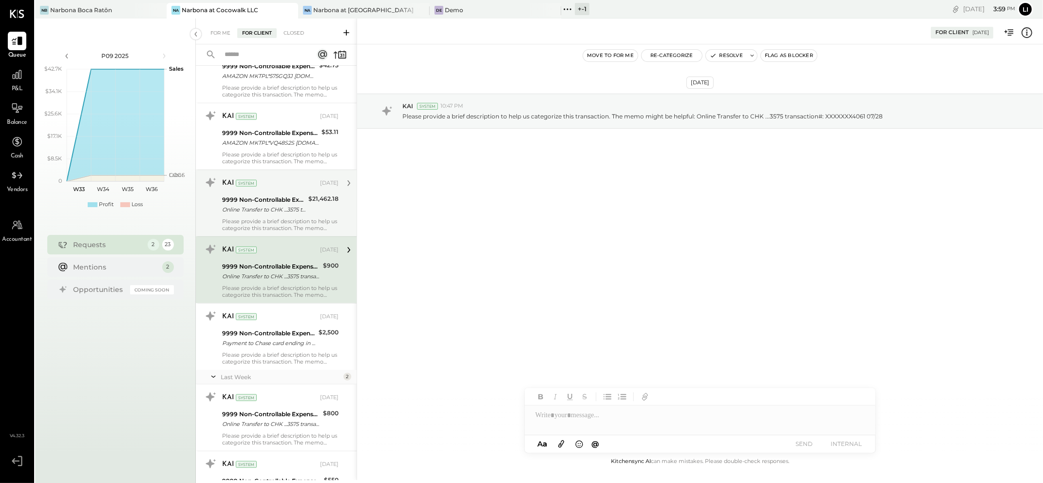
click at [265, 207] on div "Online Transfer to CHK ...3575 transaction#: XXXXXXX1862 07/29" at bounding box center [263, 210] width 83 height 10
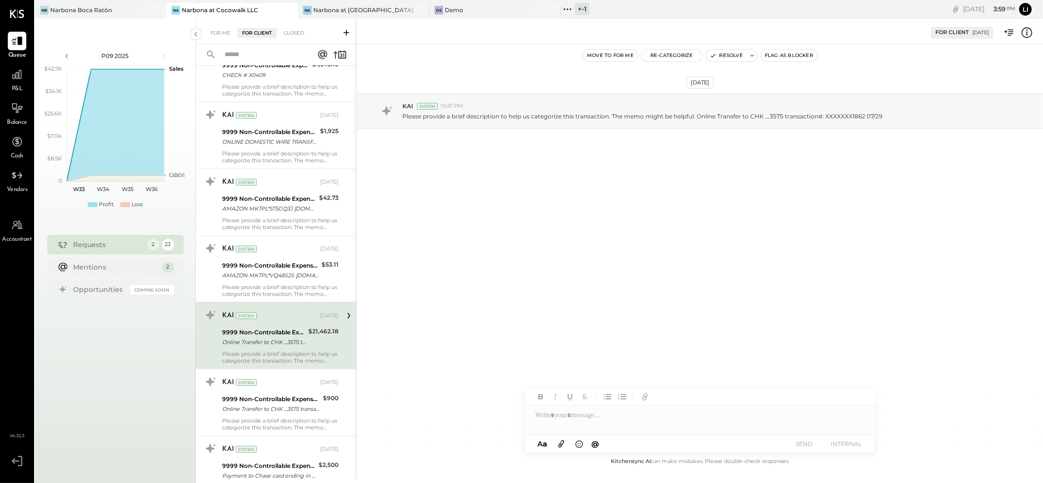
scroll to position [939, 0]
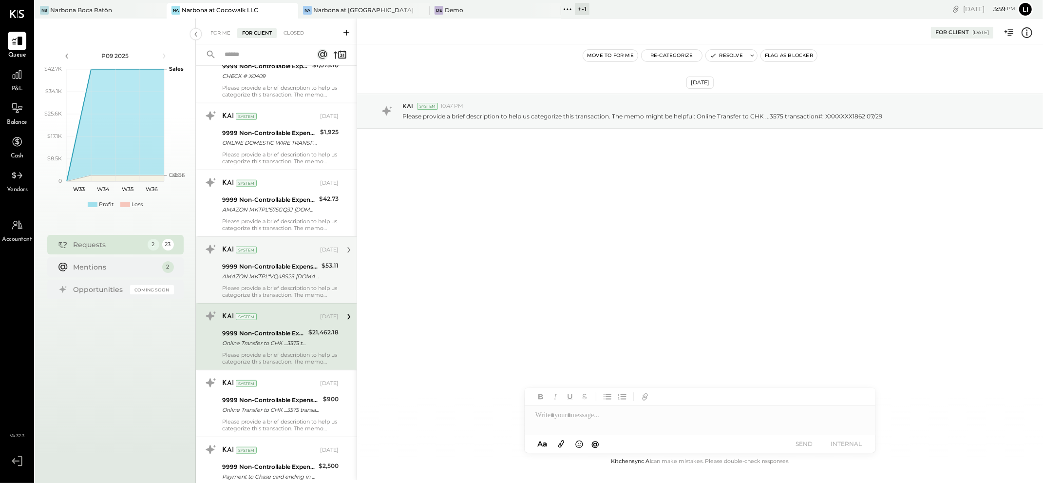
click at [260, 286] on div "Please provide a brief description to help us categorize this transaction. The …" at bounding box center [280, 291] width 116 height 14
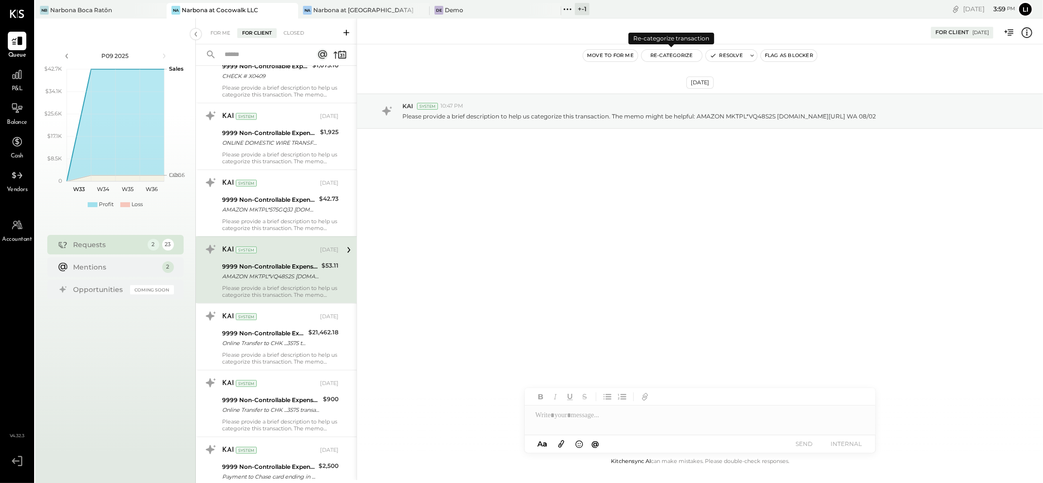
click at [678, 60] on button "Re-Categorize" at bounding box center [672, 56] width 60 height 12
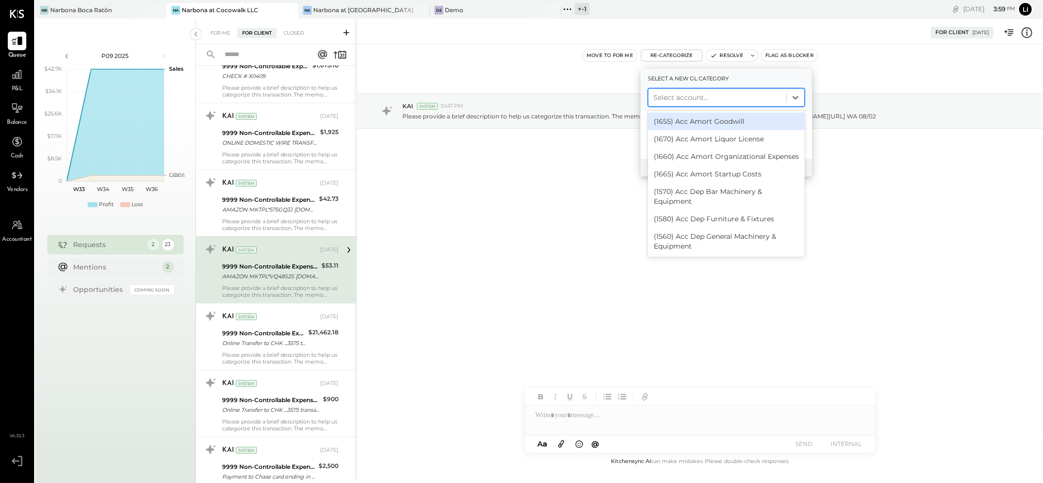
click at [671, 97] on div at bounding box center [717, 98] width 128 height 12
type input "****"
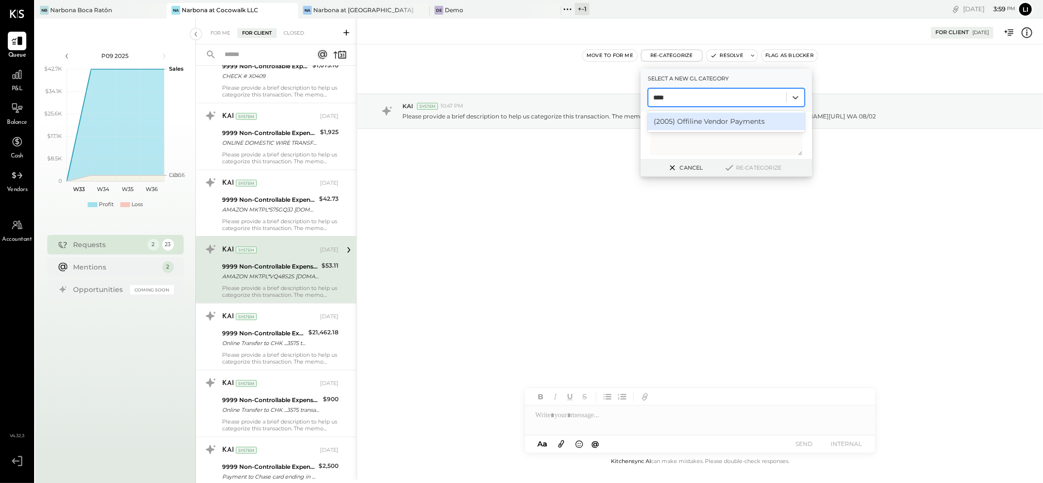
click at [721, 122] on div "(2005) Offiline Vendor Payments" at bounding box center [726, 122] width 157 height 18
click at [759, 168] on button "Re-Categorize" at bounding box center [752, 168] width 64 height 12
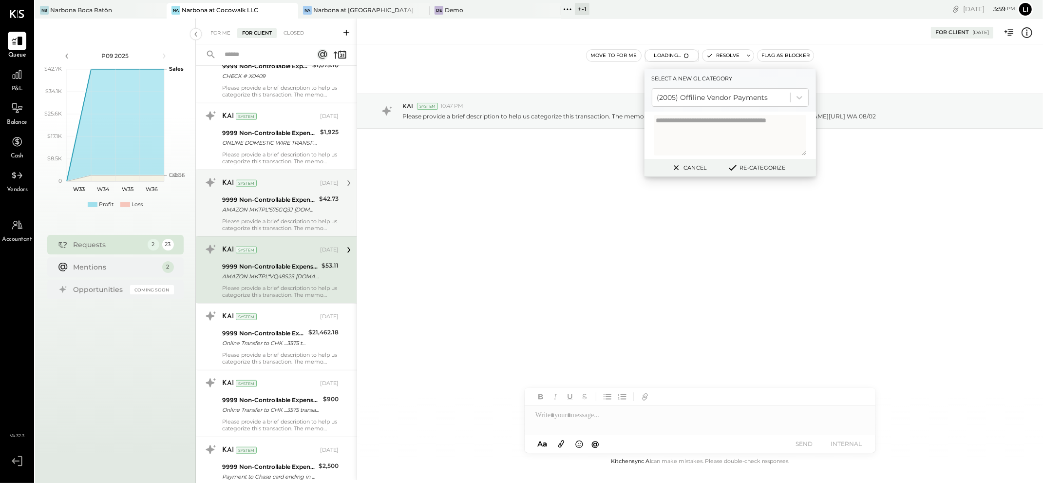
click at [265, 196] on div "9999 Non-Controllable Expenses:Other Income and Expenses:To Be Classified P&L" at bounding box center [269, 200] width 94 height 10
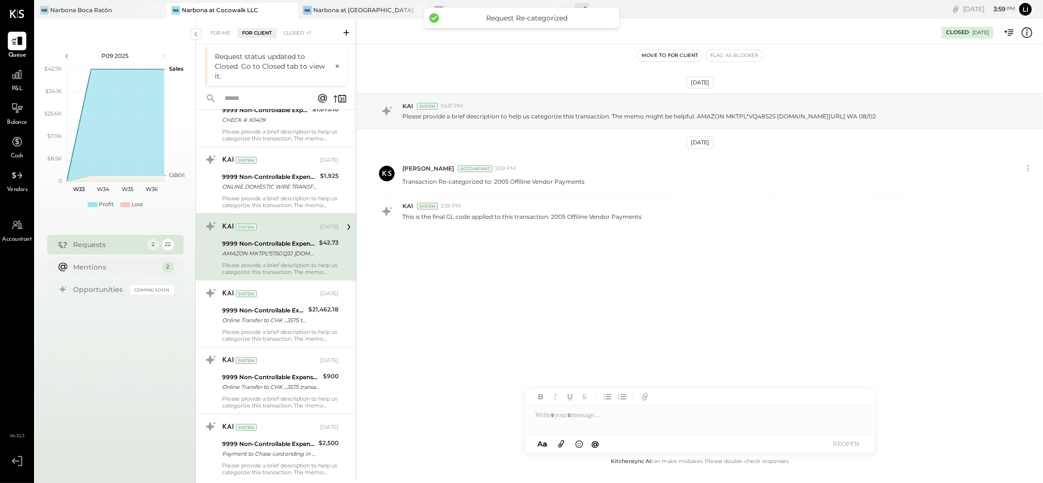
scroll to position [868, 0]
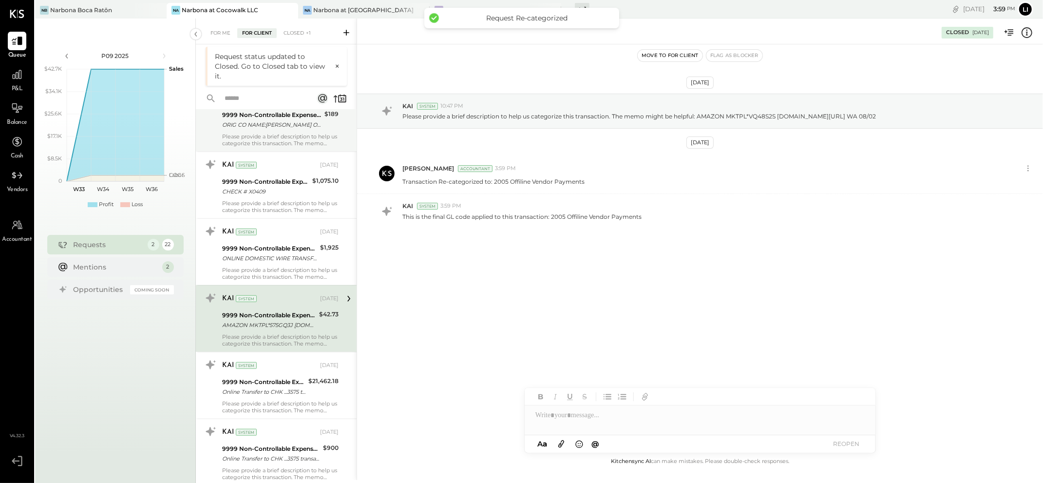
click at [529, 279] on div "[DATE] KAI System 10:47 PM Please provide a brief description to help us catego…" at bounding box center [700, 185] width 686 height 233
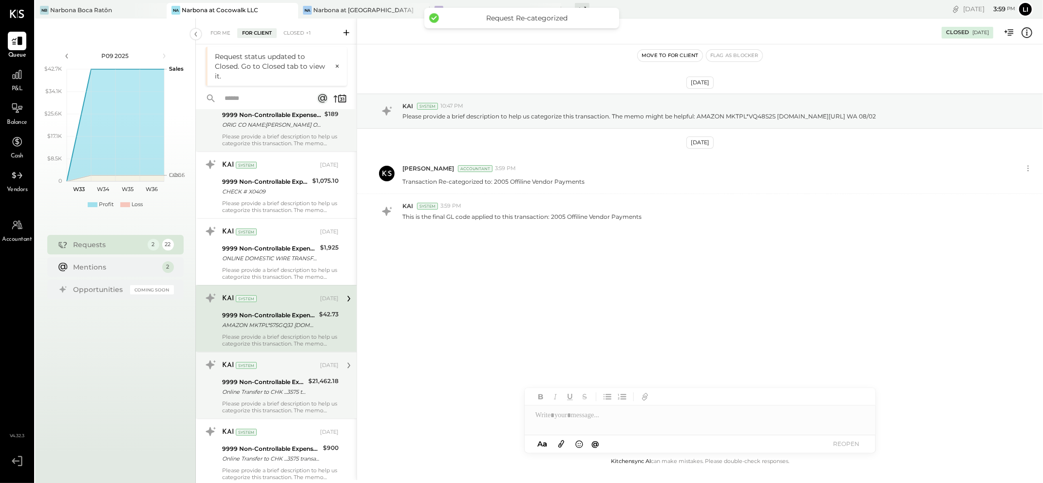
click at [267, 396] on div "Online Transfer to CHK ...3575 transaction#: XXXXXXX1862 07/29" at bounding box center [263, 392] width 83 height 10
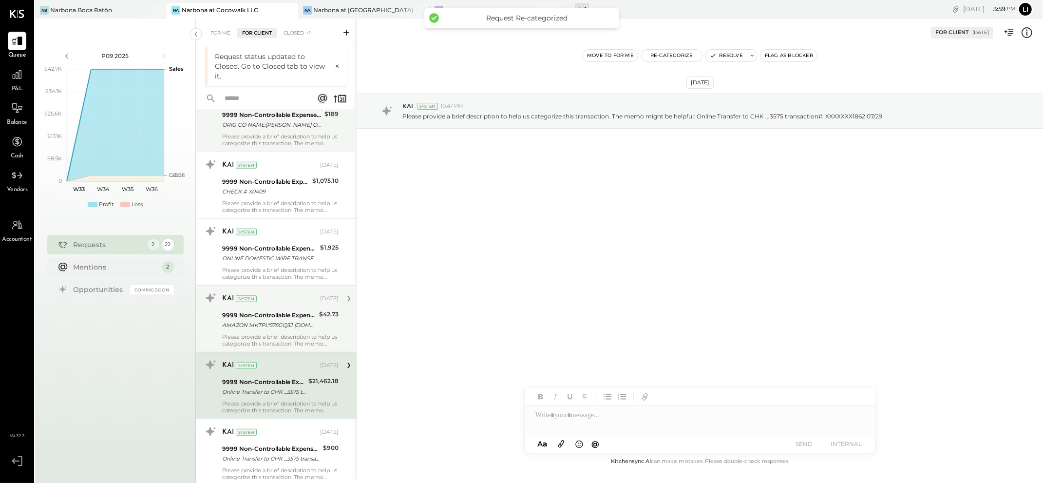
click at [267, 320] on div "9999 Non-Controllable Expenses:Other Income and Expenses:To Be Classified P&L" at bounding box center [269, 315] width 94 height 10
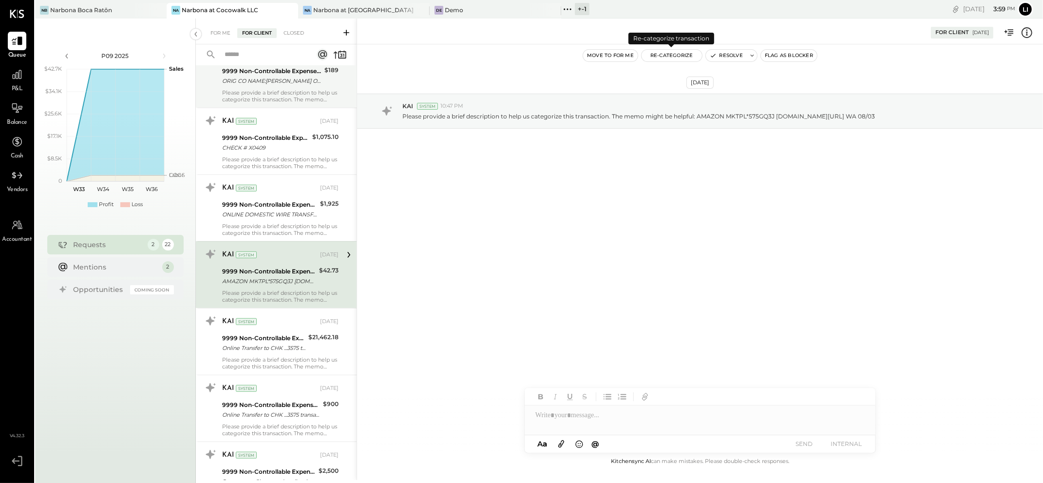
click at [674, 58] on button "Re-Categorize" at bounding box center [672, 56] width 60 height 12
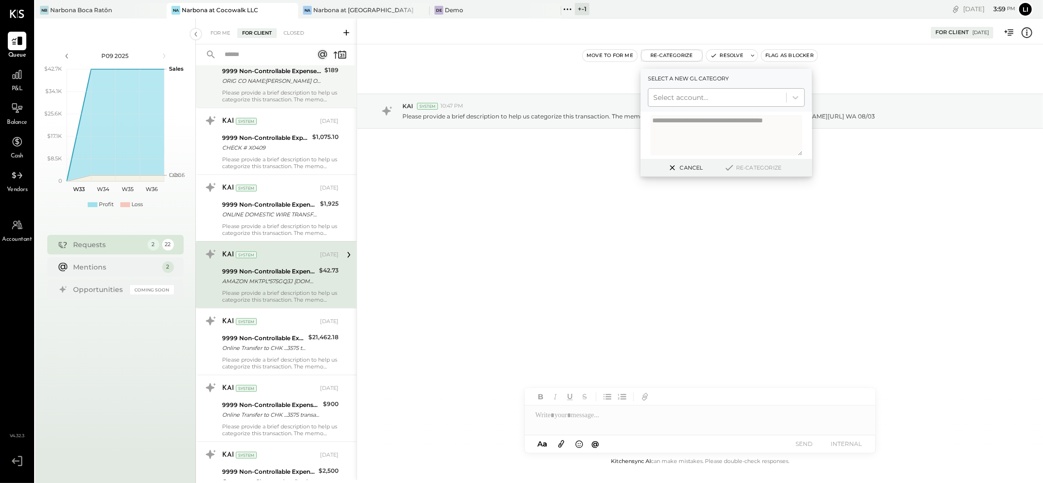
click at [683, 98] on div at bounding box center [717, 98] width 128 height 12
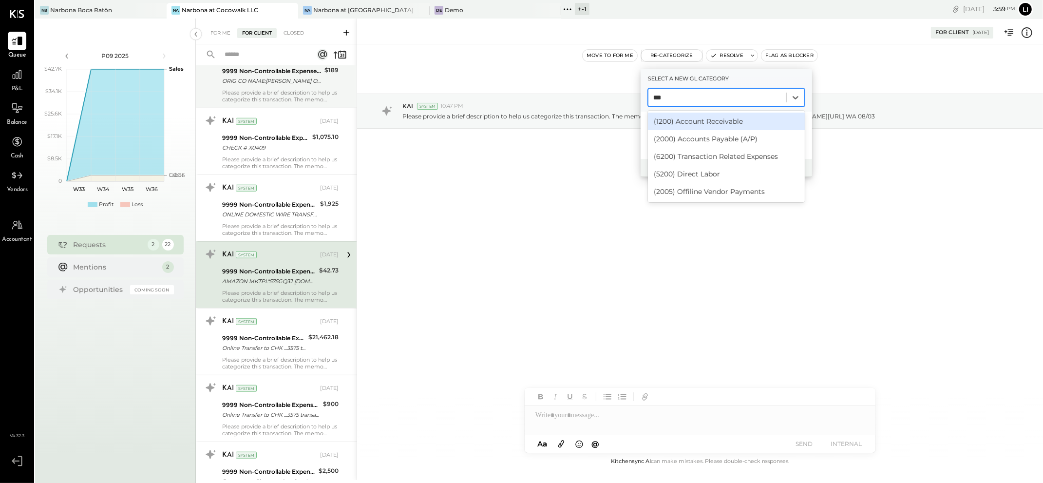
type input "****"
click at [684, 117] on div "(2005) Offiline Vendor Payments" at bounding box center [726, 122] width 157 height 18
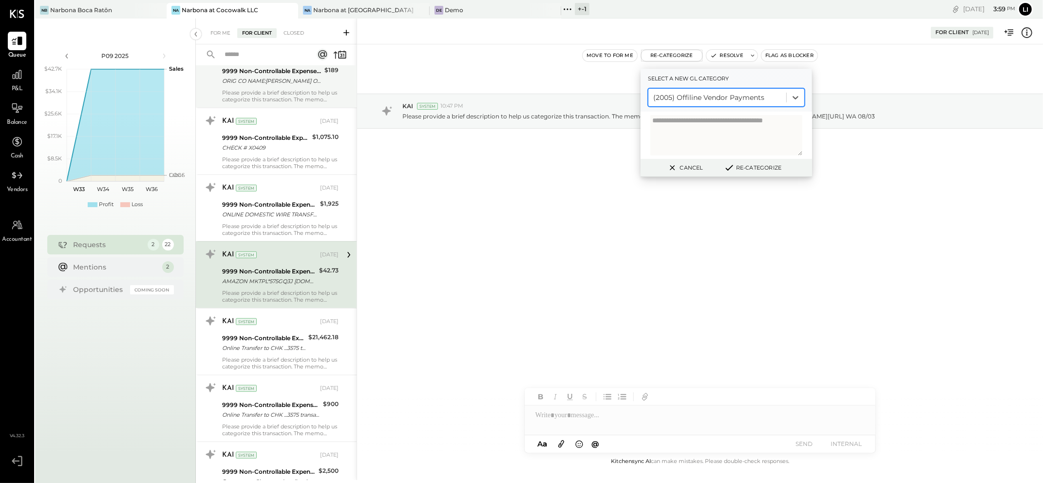
click at [757, 165] on button "Re-Categorize" at bounding box center [752, 168] width 64 height 12
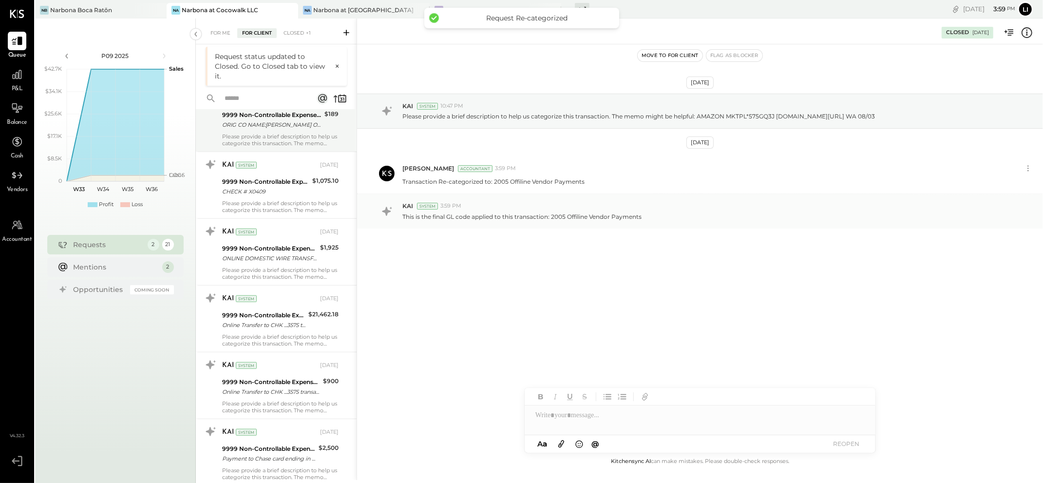
scroll to position [824, 0]
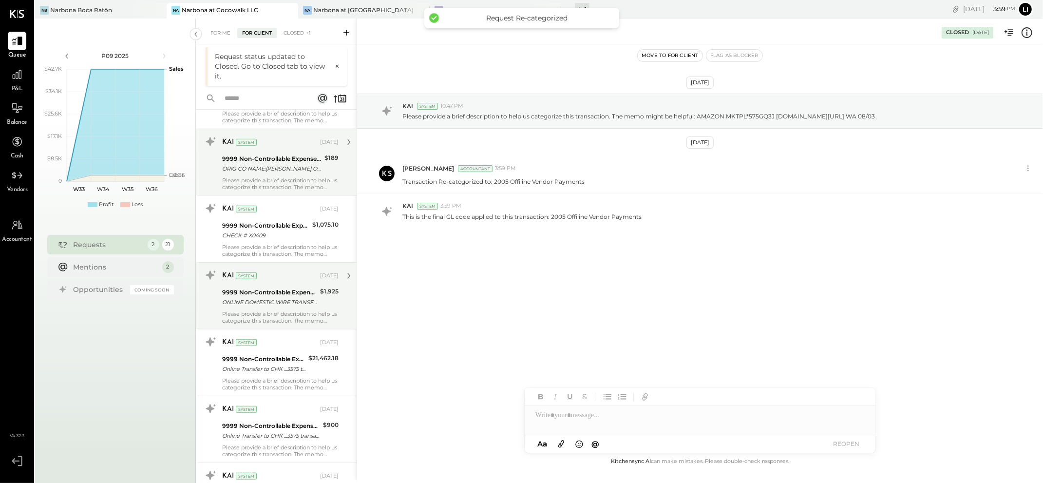
click at [275, 312] on div "Please provide a brief description to help us categorize this transaction. The …" at bounding box center [280, 317] width 116 height 14
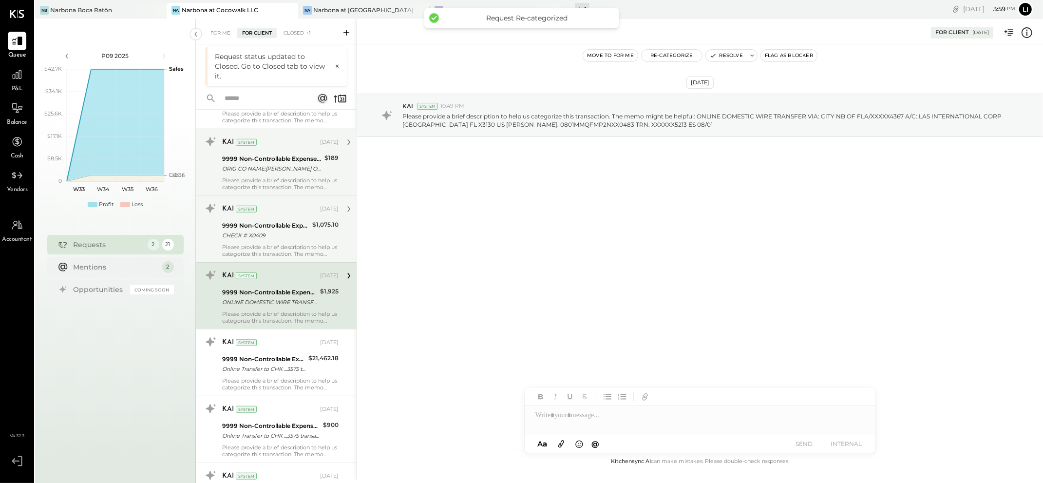
click at [278, 246] on div "Please provide a brief description to help us categorize this transaction. The …" at bounding box center [280, 251] width 116 height 14
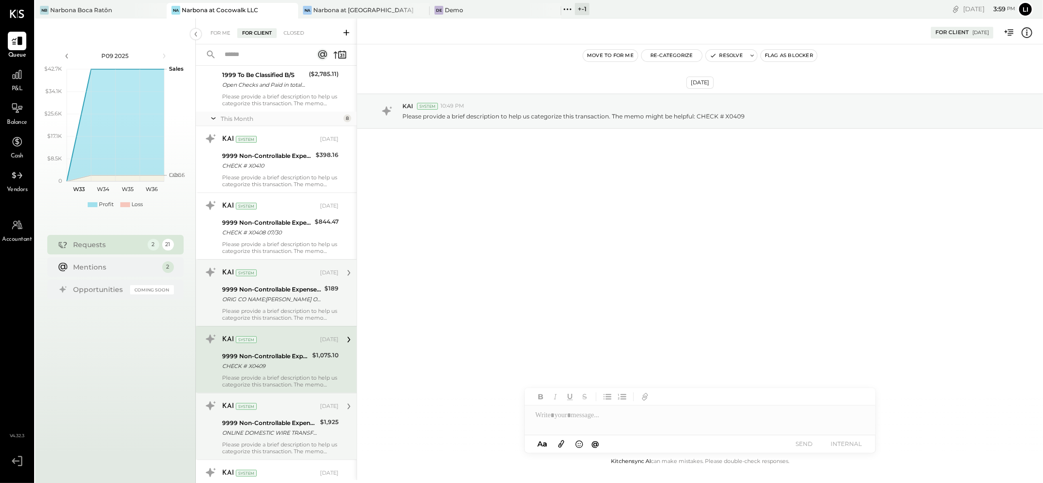
scroll to position [615, 0]
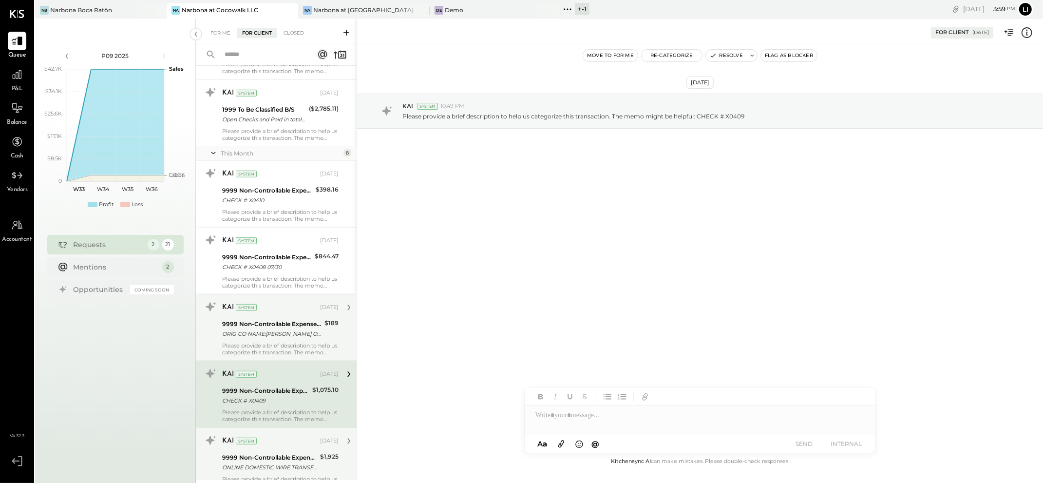
click at [263, 336] on div "ORIG CO NAME:[PERSON_NAME] ORIG ID:XXXXXX6202 DESC DATE:250712 CO ENTRY DESCR:S…" at bounding box center [271, 334] width 99 height 10
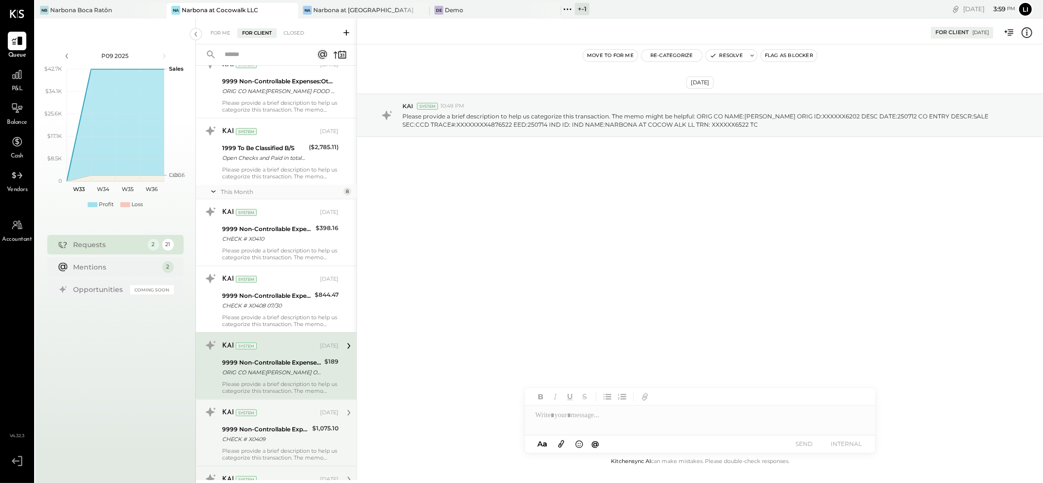
scroll to position [567, 0]
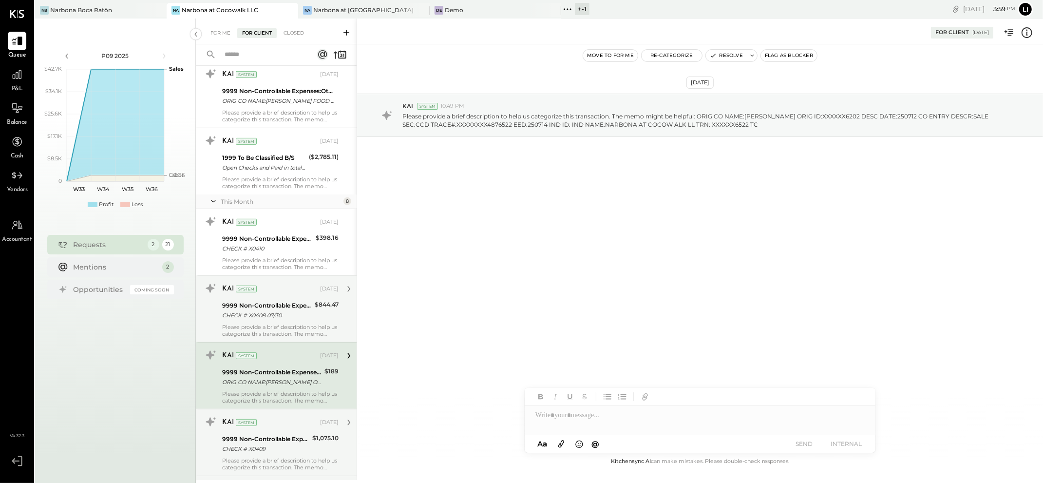
click at [247, 323] on div "KAI System [DATE] 9999 Non-Controllable Expenses:Other Income and Expenses:To B…" at bounding box center [280, 309] width 116 height 57
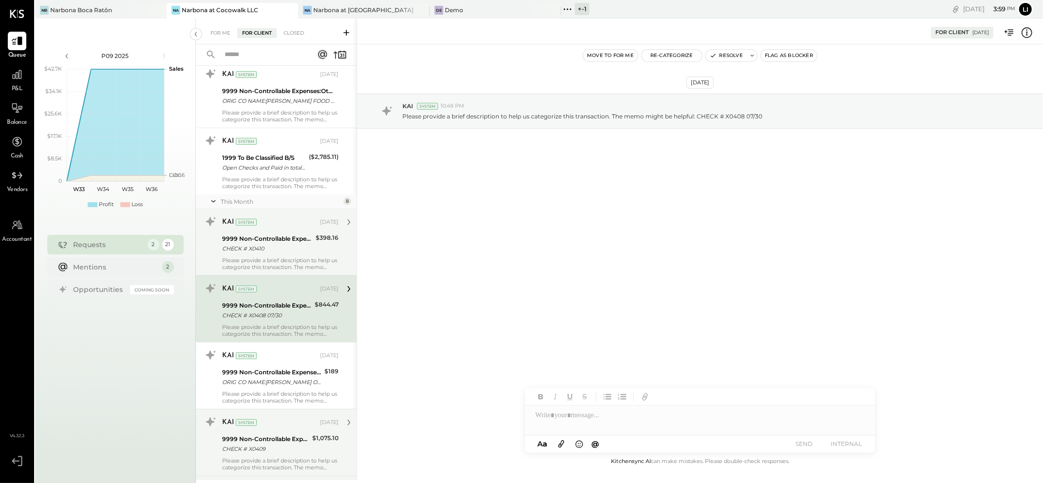
click at [255, 255] on div "KAI System [DATE] 9999 Non-Controllable Expenses:Other Income and Expenses:To B…" at bounding box center [280, 242] width 116 height 57
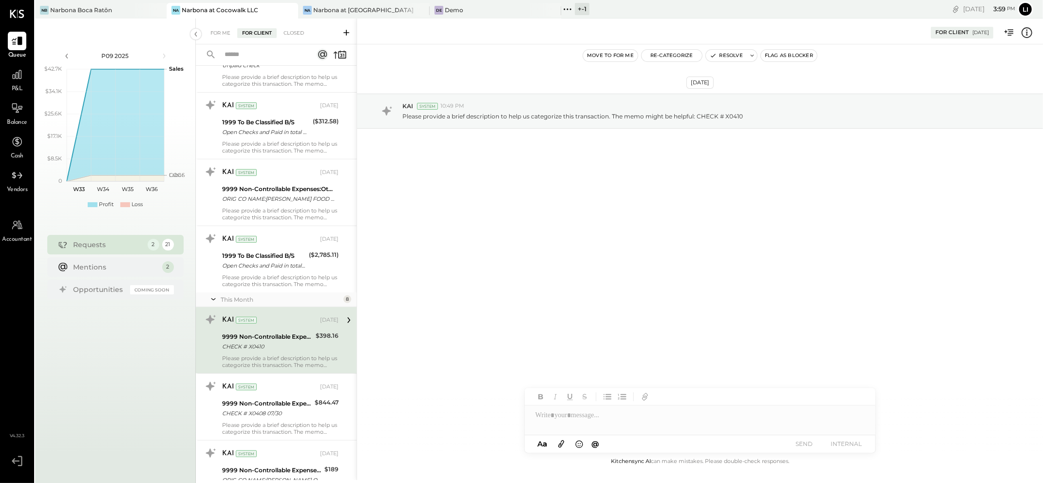
scroll to position [460, 0]
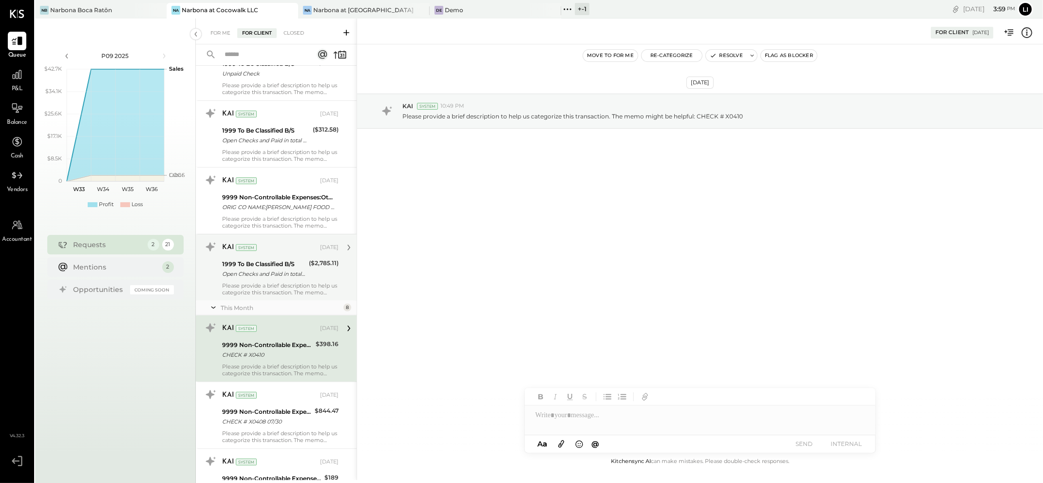
click at [259, 292] on div "Please provide a brief description to help us categorize this transaction. The …" at bounding box center [280, 289] width 116 height 14
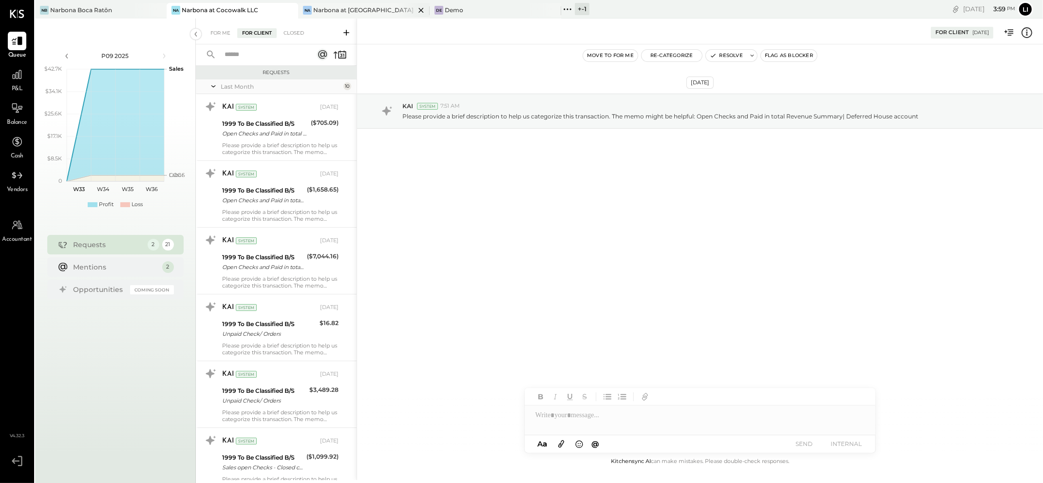
click at [354, 12] on div "Narbona at [GEOGRAPHIC_DATA] LLC" at bounding box center [364, 10] width 102 height 8
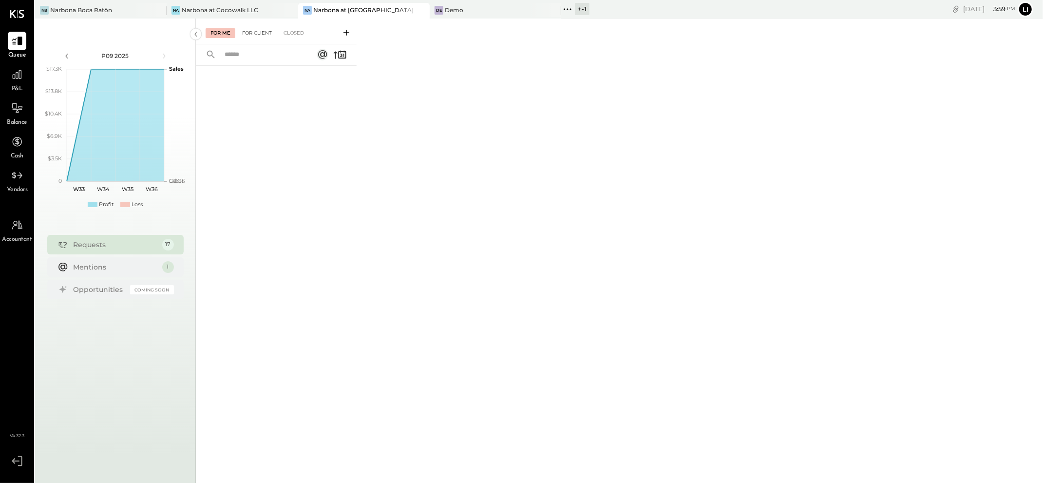
click at [267, 34] on div "For Client" at bounding box center [256, 33] width 39 height 10
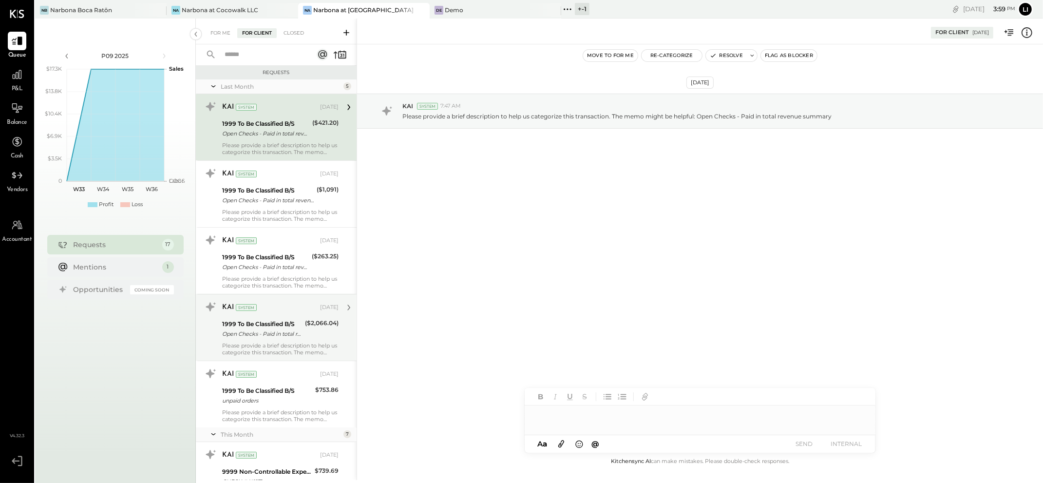
scroll to position [838, 0]
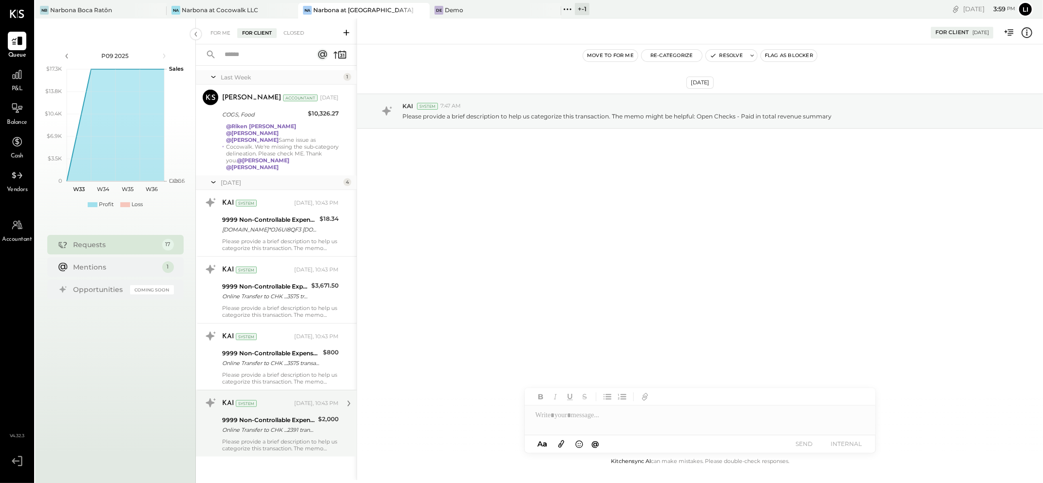
click at [243, 438] on div "Please provide a brief description to help us categorize this transaction. The …" at bounding box center [280, 445] width 116 height 14
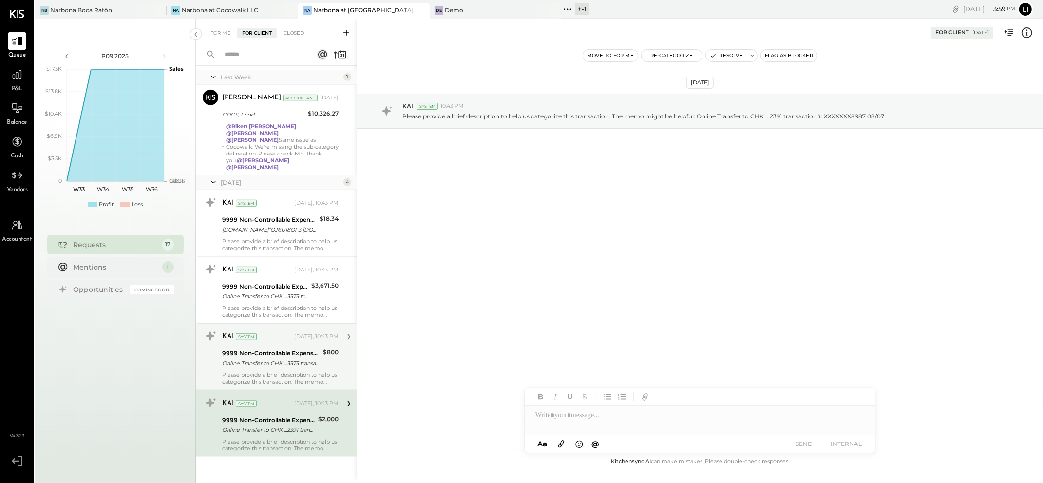
click at [277, 371] on div "Please provide a brief description to help us categorize this transaction. The …" at bounding box center [280, 378] width 116 height 14
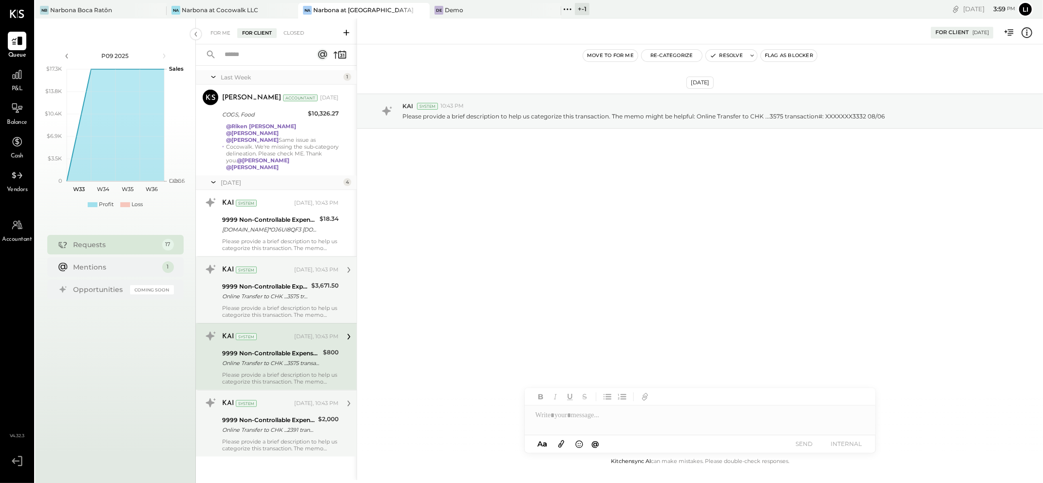
click at [274, 304] on div "Please provide a brief description to help us categorize this transaction. The …" at bounding box center [280, 311] width 116 height 14
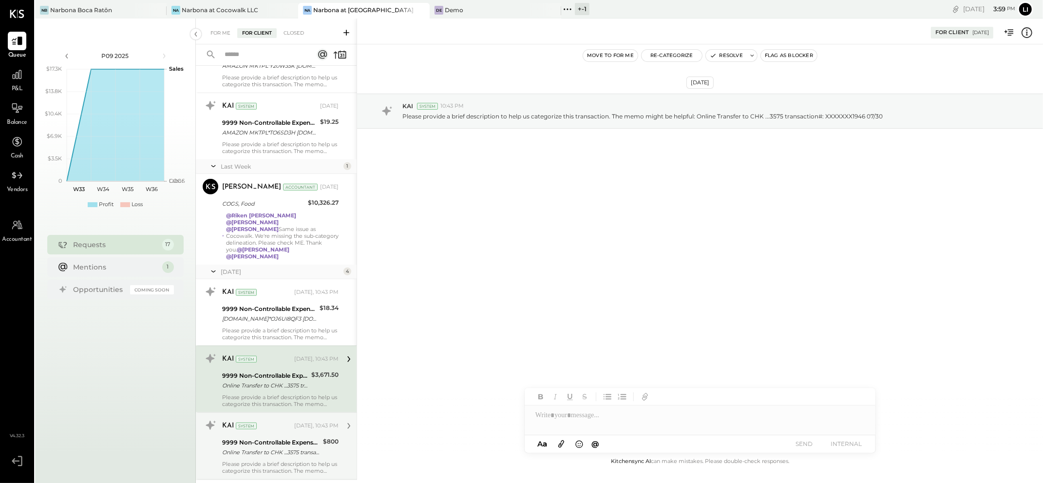
scroll to position [748, 0]
click at [264, 331] on div "Please provide a brief description to help us categorize this transaction. The …" at bounding box center [280, 335] width 116 height 14
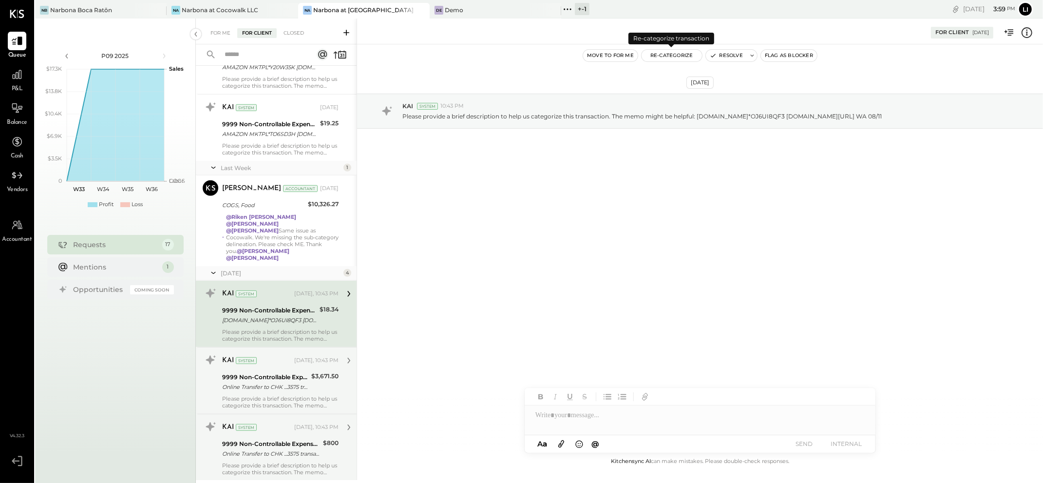
click at [668, 54] on button "Re-Categorize" at bounding box center [672, 56] width 60 height 12
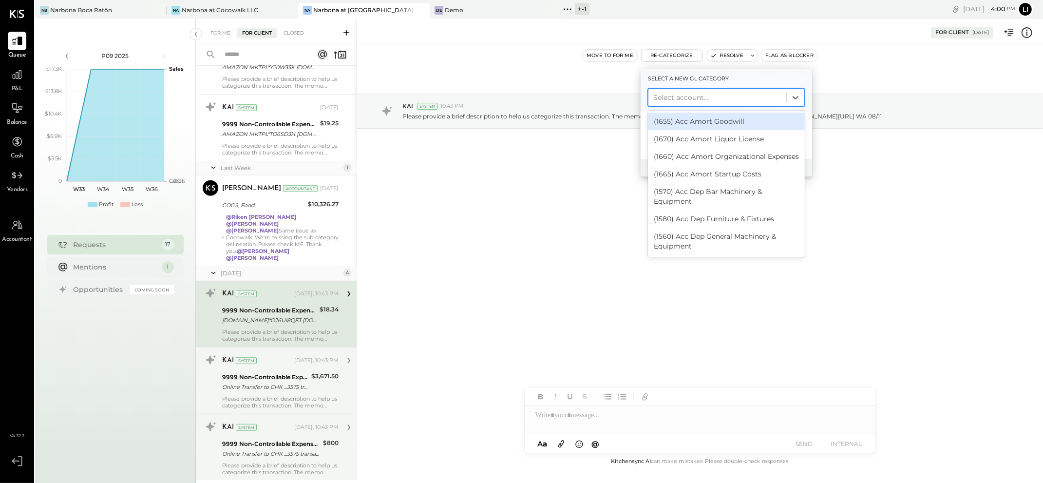
click at [694, 101] on div at bounding box center [717, 98] width 128 height 12
type input "****"
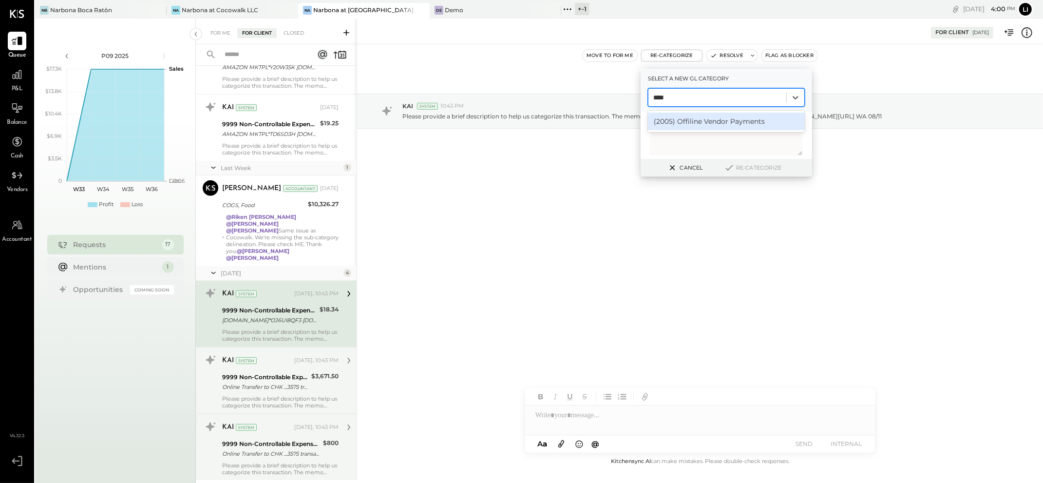
click at [700, 124] on div "(2005) Offiline Vendor Payments" at bounding box center [726, 122] width 157 height 18
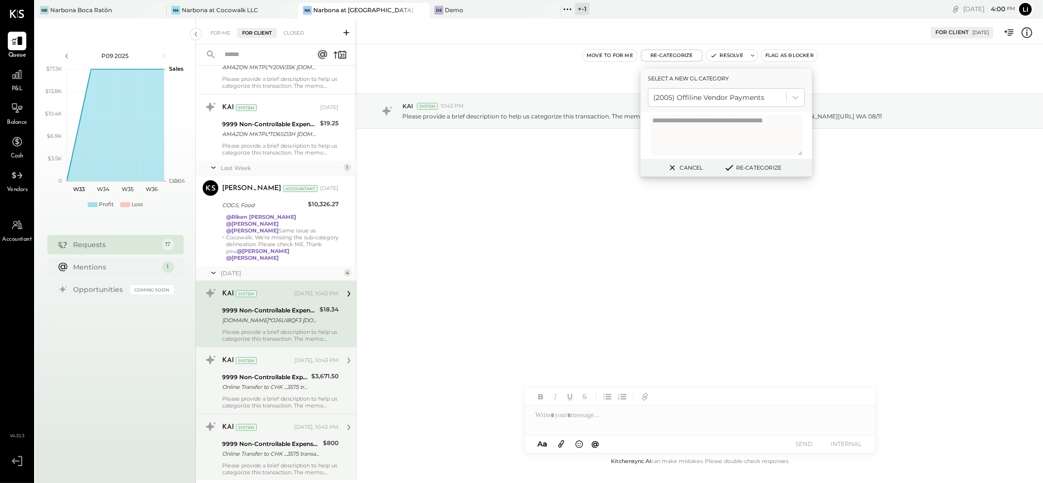
click at [764, 170] on button "Re-Categorize" at bounding box center [752, 168] width 64 height 12
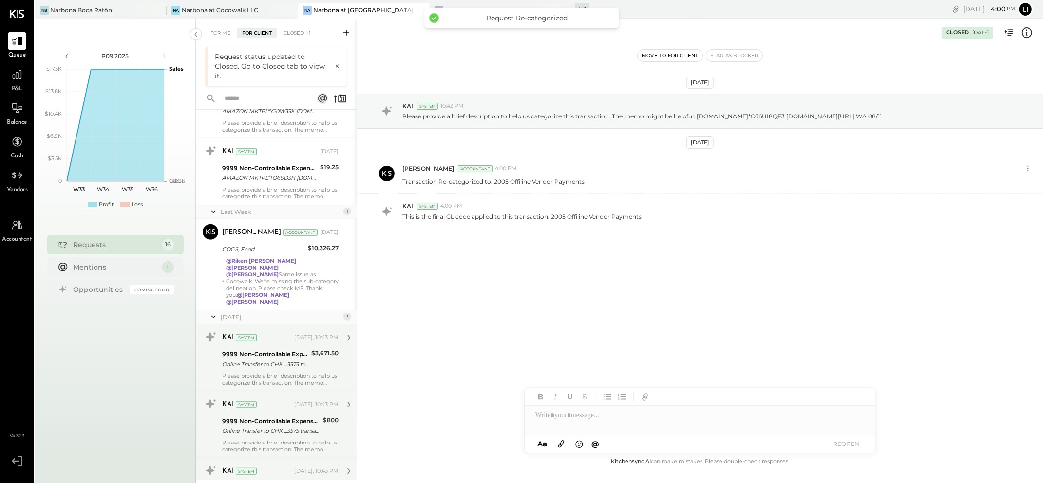
scroll to position [738, 0]
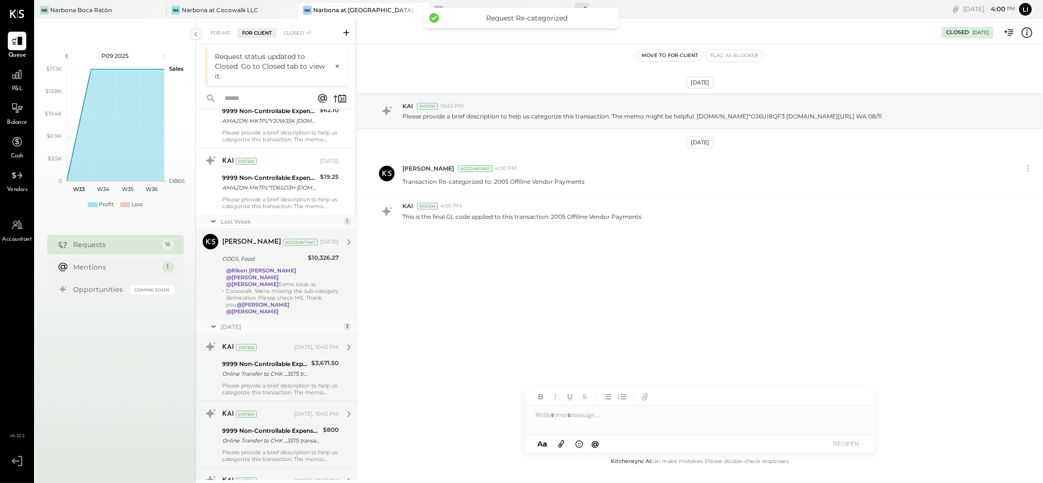
click at [286, 264] on div "COGS, Food" at bounding box center [263, 259] width 83 height 10
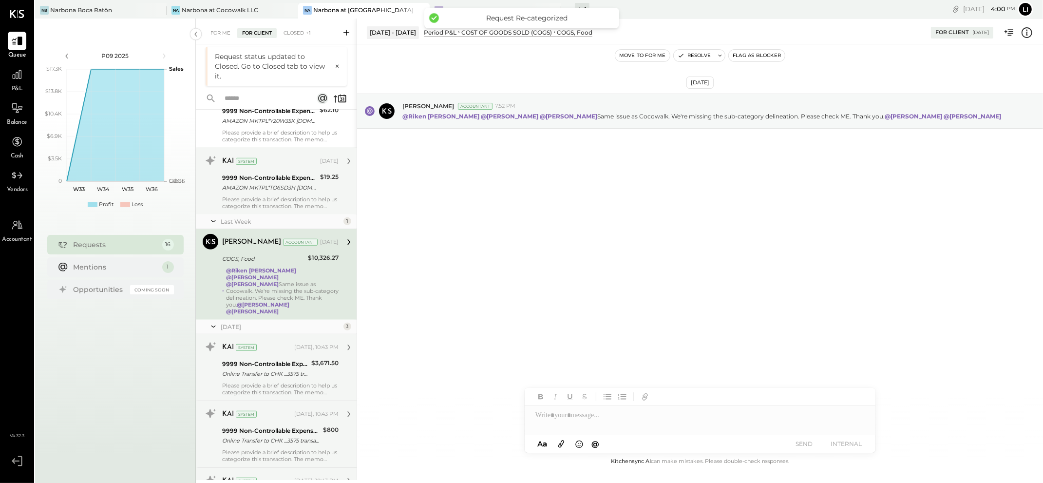
click at [277, 188] on div "AMAZON MKTPL*TO6SD3H [DOMAIN_NAME][URL] WA 08/04" at bounding box center [269, 188] width 95 height 10
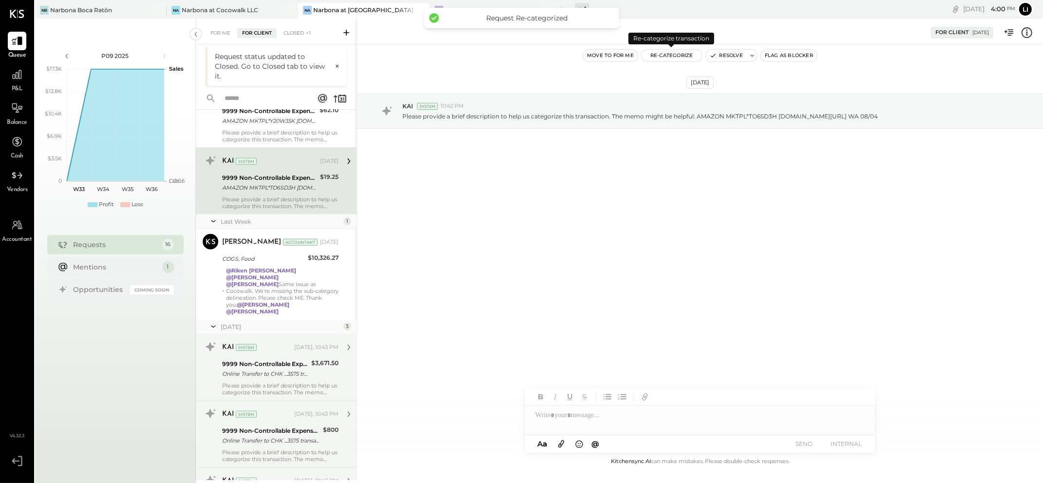
click at [679, 54] on button "Re-Categorize" at bounding box center [672, 56] width 60 height 12
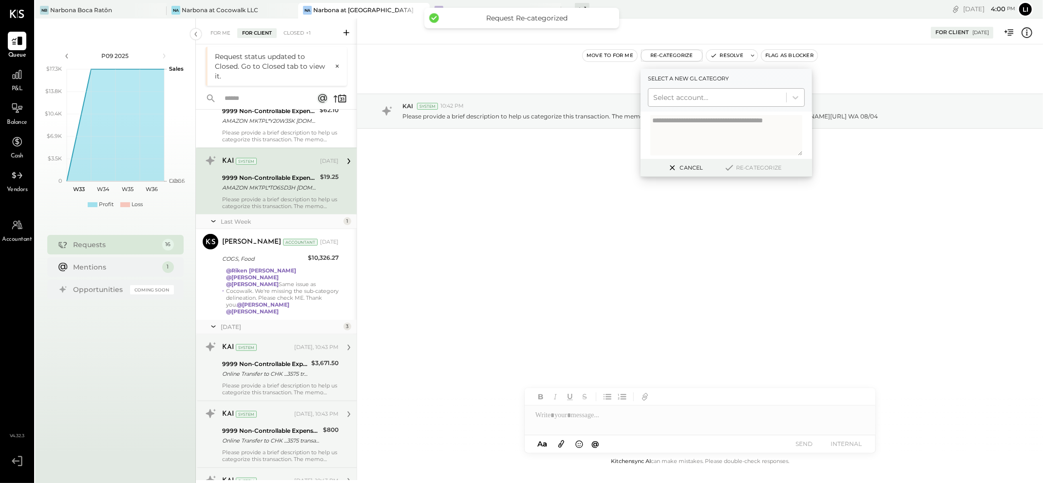
click at [689, 100] on div at bounding box center [717, 98] width 128 height 12
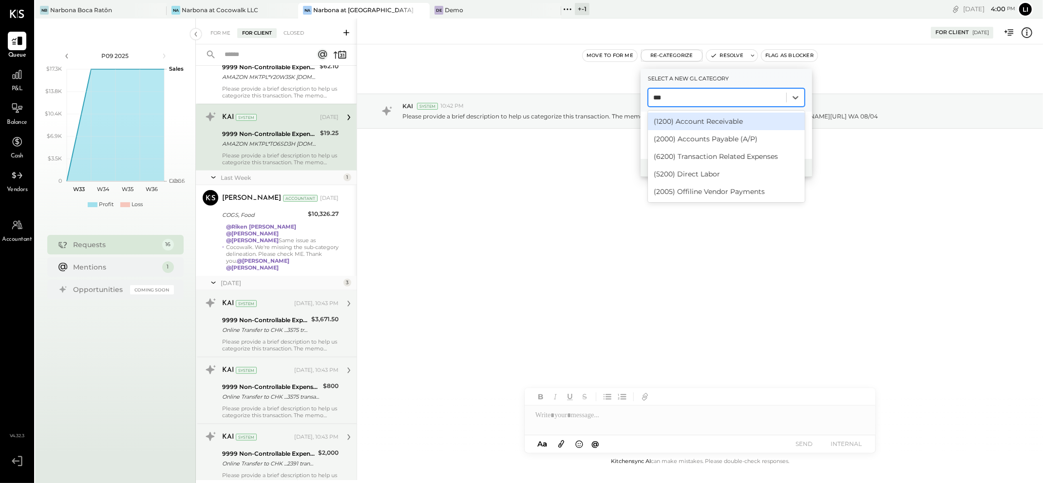
type input "****"
click at [698, 122] on div "(2005) Offiline Vendor Payments" at bounding box center [726, 122] width 157 height 18
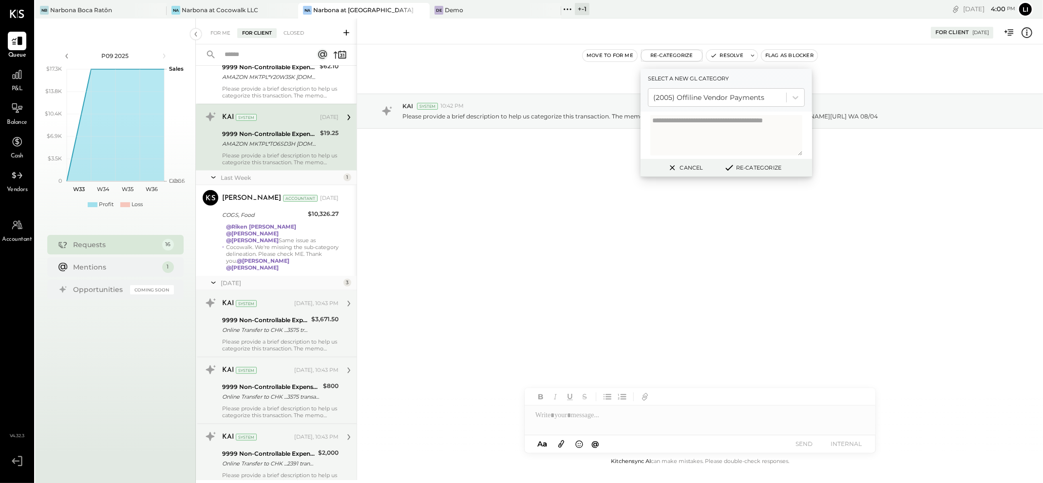
click at [770, 166] on button "Re-Categorize" at bounding box center [752, 168] width 64 height 12
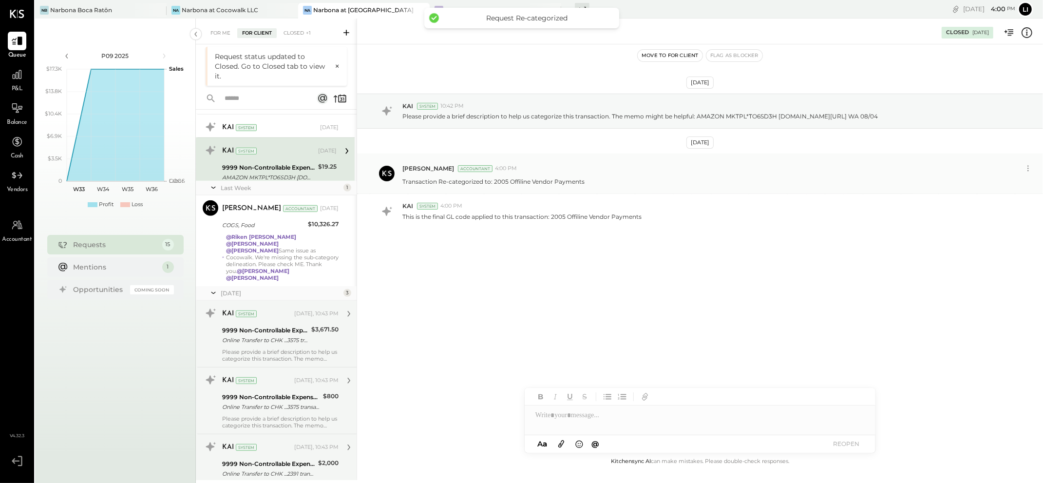
scroll to position [558, 0]
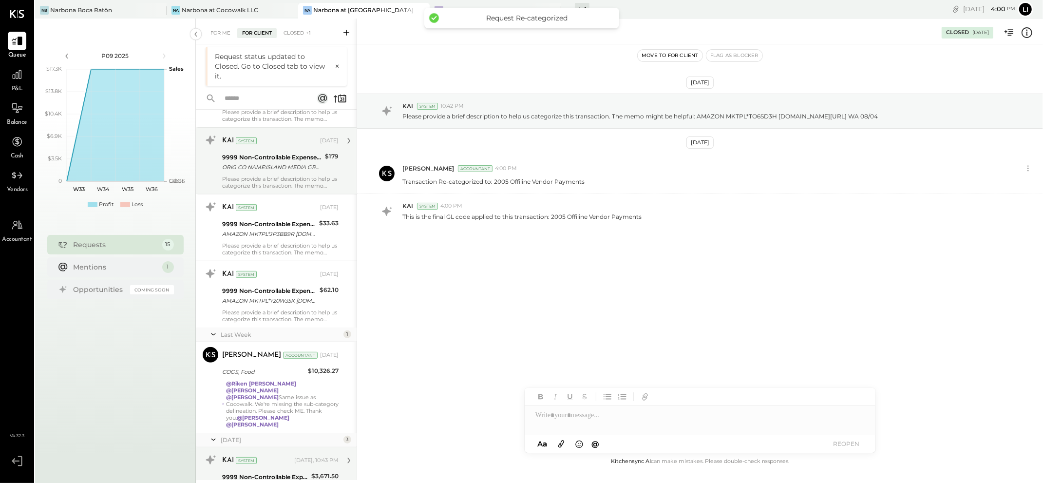
click at [289, 172] on div "ORIG CO NAME:ISLAND MEDIA GRO ORIG ID:XXXXXX6202 DESC DATE:250801 CO ENTRY DESC…" at bounding box center [272, 167] width 100 height 10
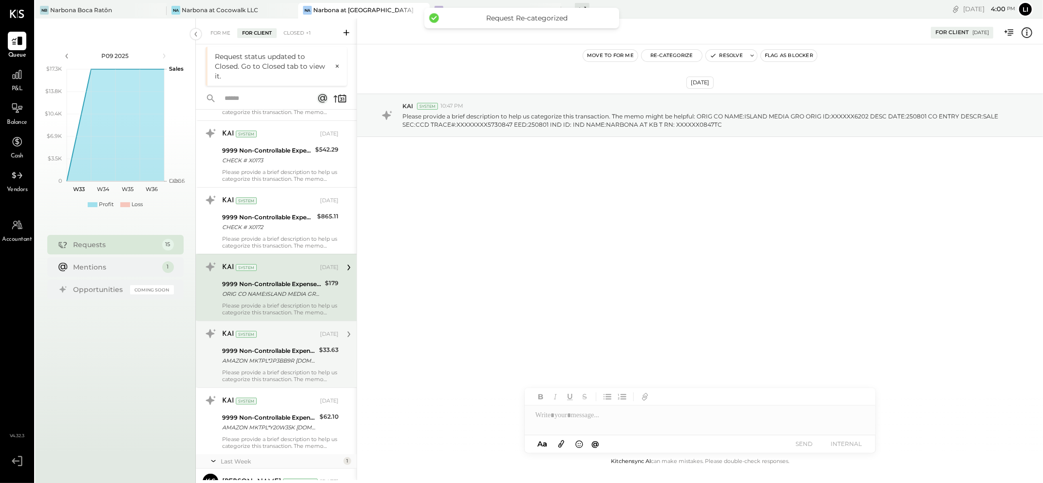
scroll to position [427, 0]
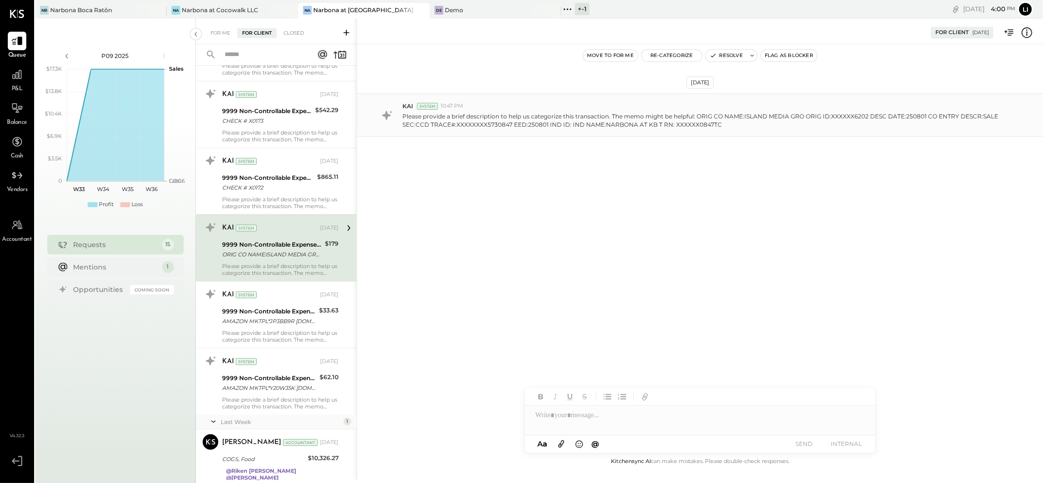
click at [793, 126] on p "Please provide a brief description to help us categorize this transaction. The …" at bounding box center [702, 120] width 601 height 17
drag, startPoint x: 788, startPoint y: 117, endPoint x: 746, endPoint y: 115, distance: 42.4
click at [746, 115] on p "Please provide a brief description to help us categorize this transaction. The …" at bounding box center [702, 120] width 601 height 17
copy p "SLAND MEDIA"
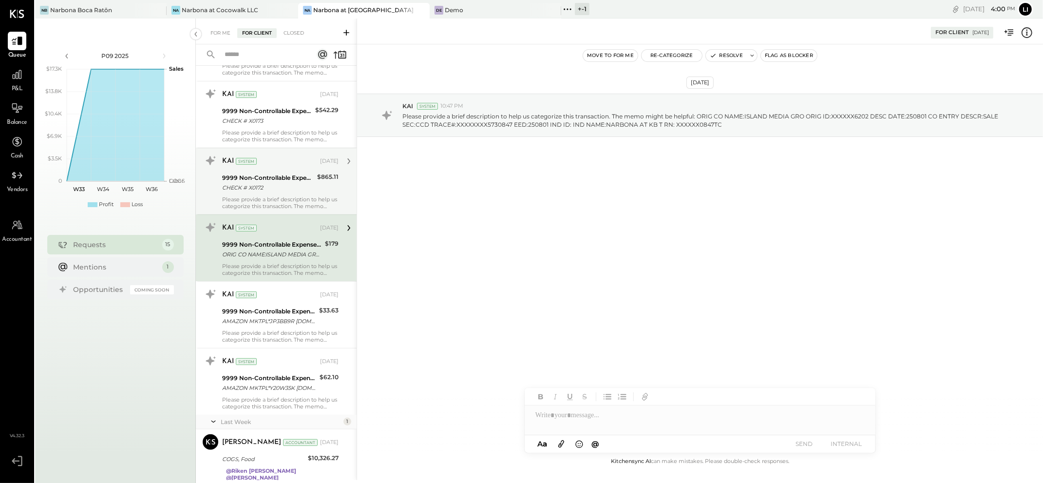
click at [264, 194] on div "KAI System [DATE] 9999 Non-Controllable Expenses:Other Income and Expenses:To B…" at bounding box center [280, 181] width 116 height 57
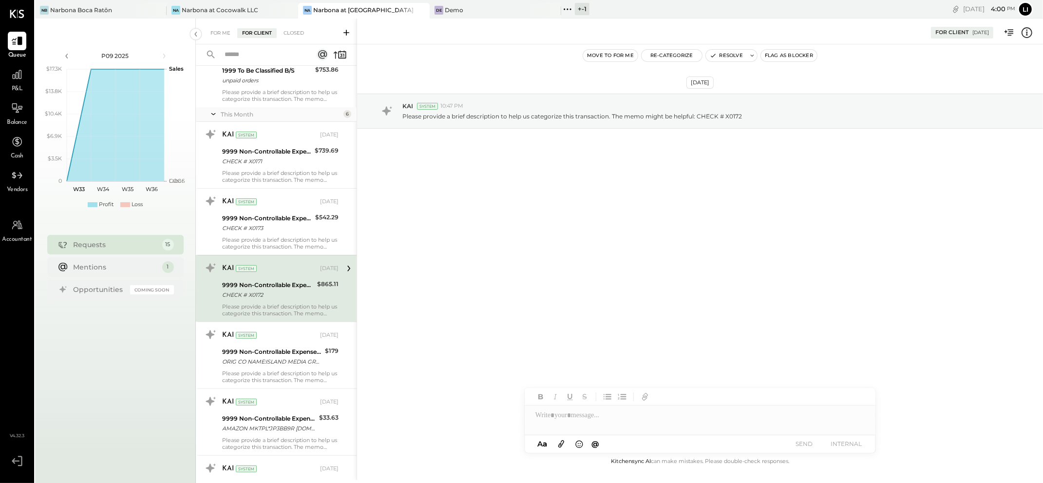
scroll to position [319, 0]
click at [263, 221] on div "9999 Non-Controllable Expenses:Other Income and Expenses:To Be Classified P&L" at bounding box center [267, 219] width 90 height 10
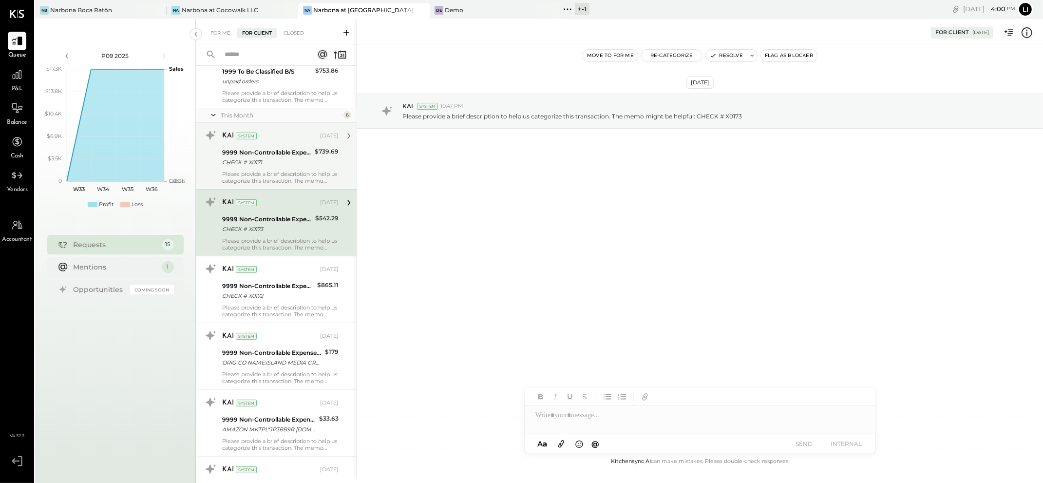
click at [279, 169] on div "KAI System [DATE] 9999 Non-Controllable Expenses:Other Income and Expenses:To B…" at bounding box center [280, 156] width 116 height 57
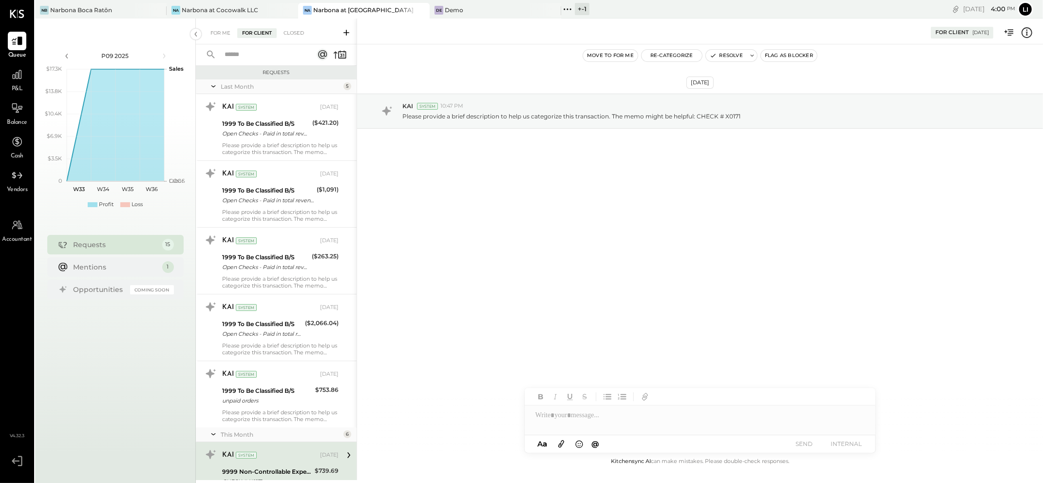
click at [469, 176] on div "[DATE] KAI System 10:47 PM Please provide a brief description to help us catego…" at bounding box center [700, 135] width 686 height 133
